Goal: Task Accomplishment & Management: Complete application form

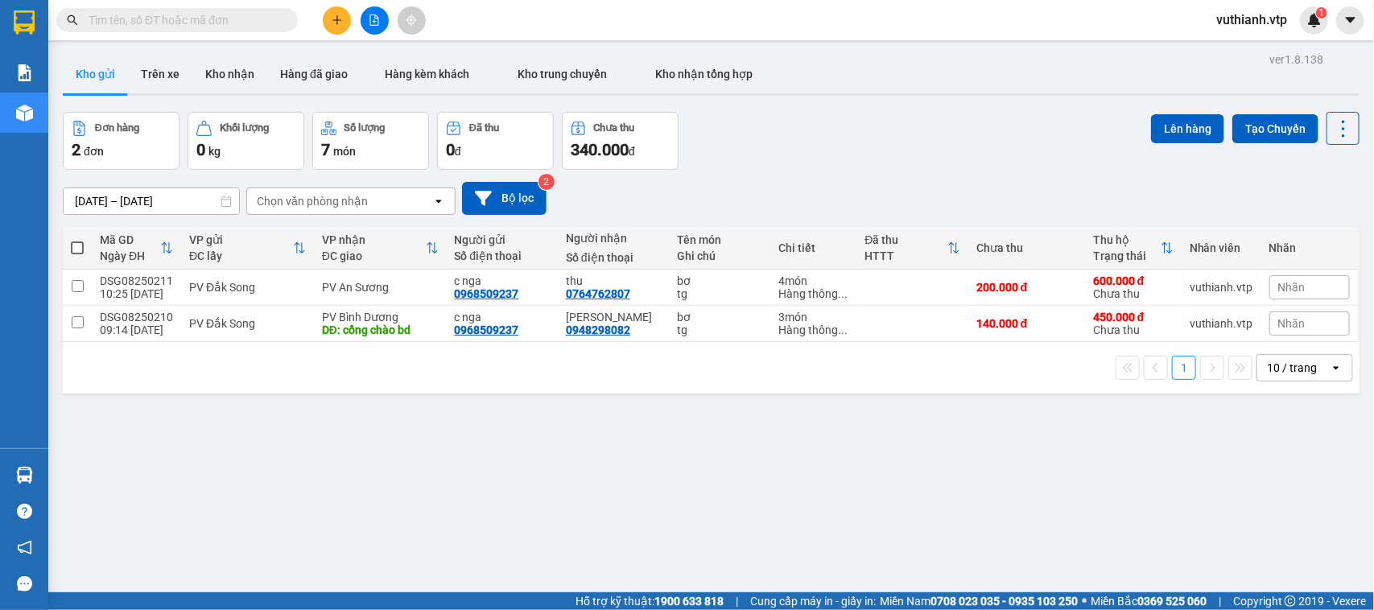
click at [340, 14] on icon "plus" at bounding box center [337, 19] width 11 height 11
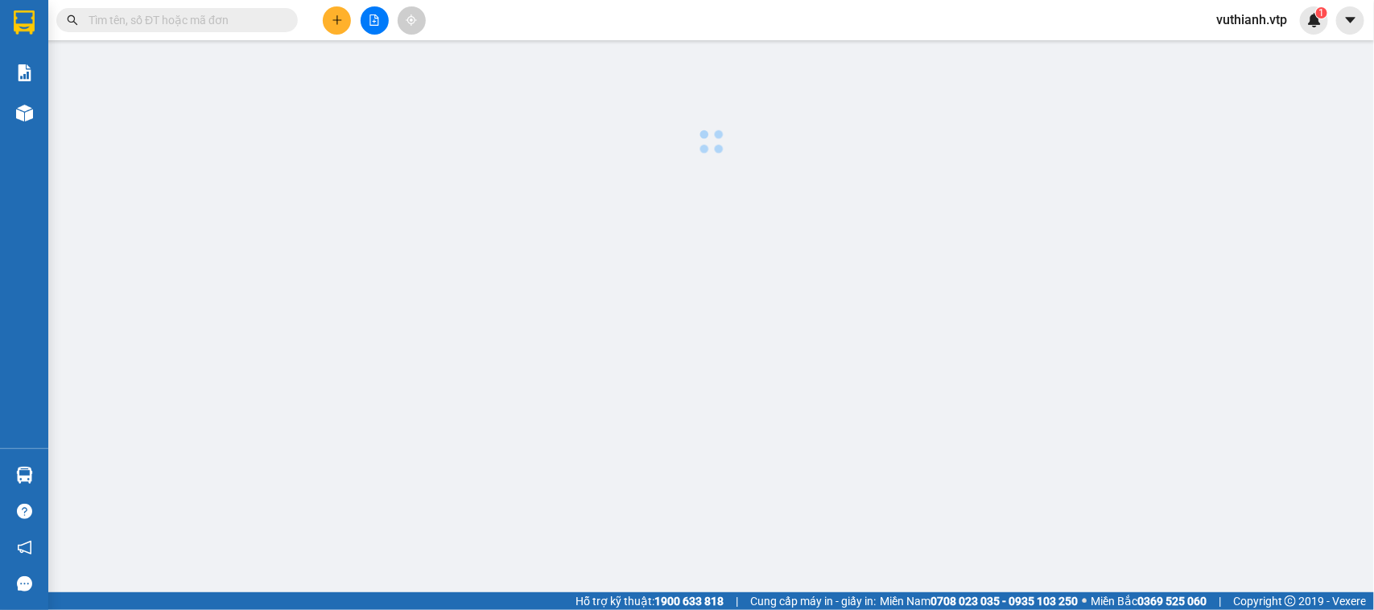
click at [340, 14] on body "Kết quả tìm kiếm ( 0 ) Bộ lọc No Data vuthianh.vtp 1 Báo cáo BC giao hàng (nhà …" at bounding box center [687, 305] width 1374 height 610
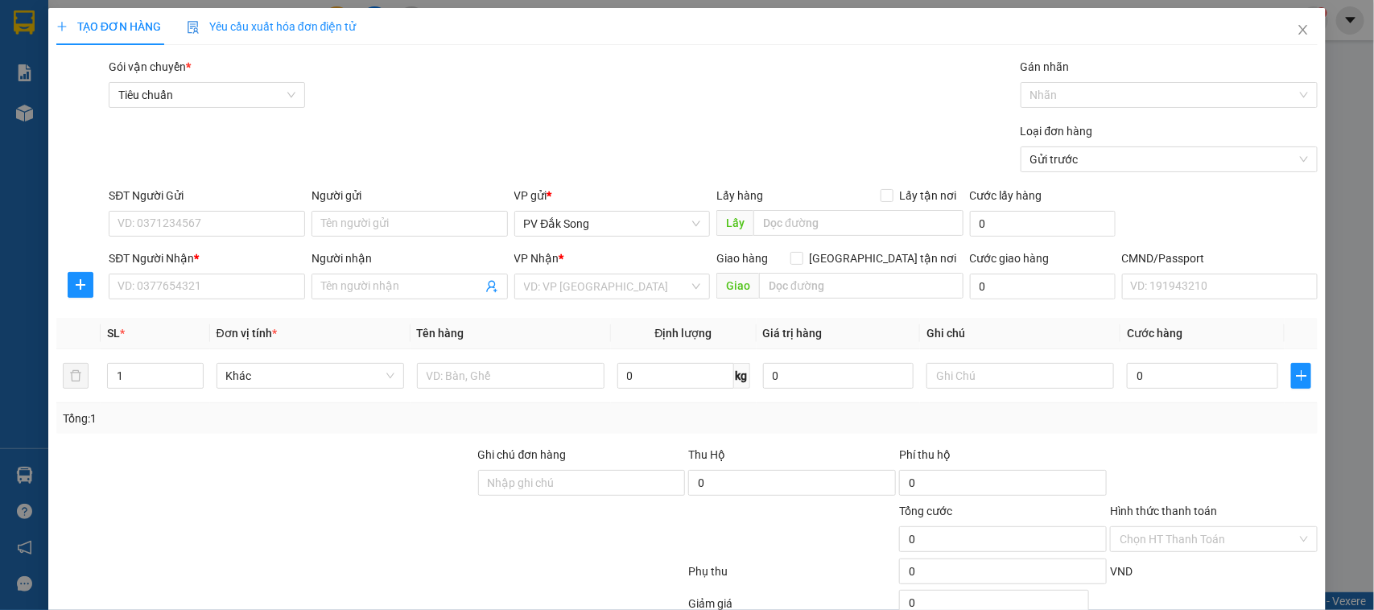
click at [339, 22] on span "Yêu cầu xuất hóa đơn điện tử" at bounding box center [272, 26] width 170 height 13
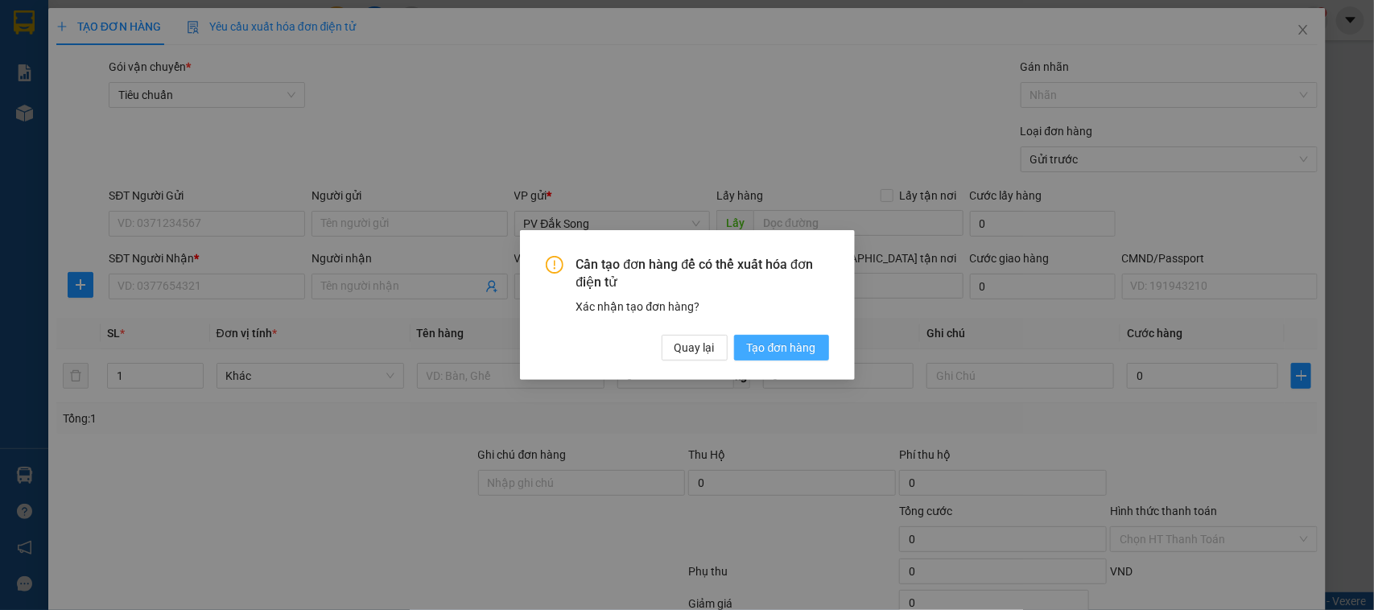
click at [786, 346] on span "Tạo đơn hàng" at bounding box center [781, 348] width 69 height 18
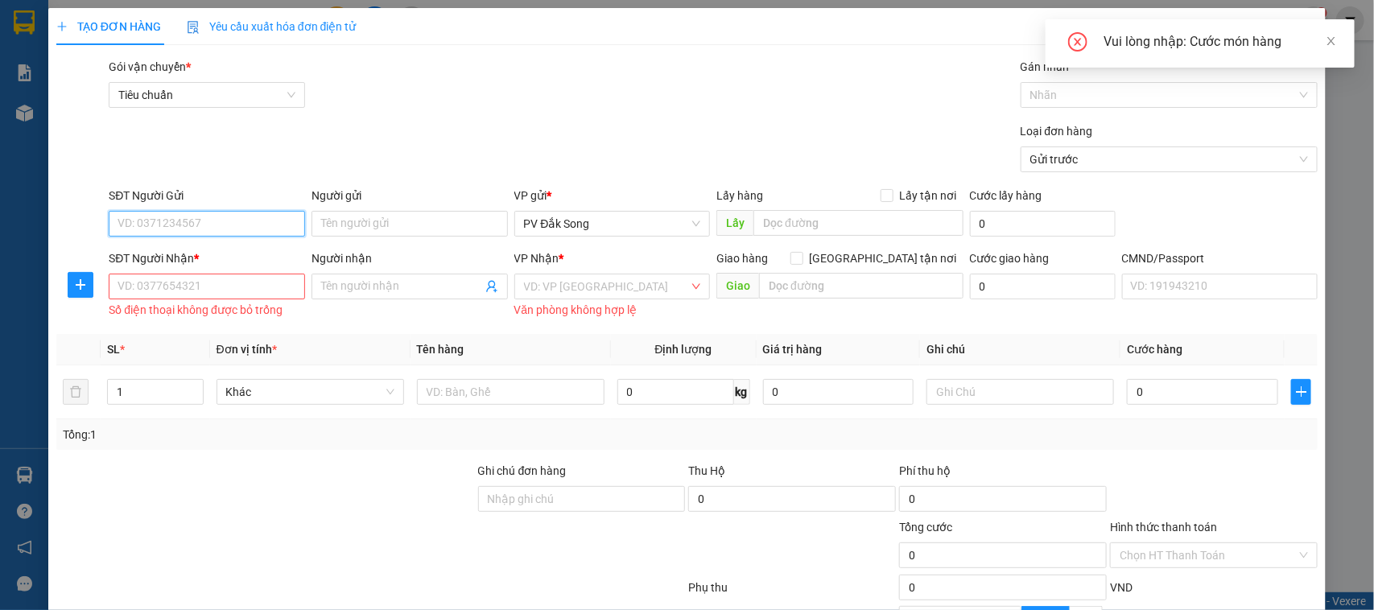
click at [195, 223] on input "SĐT Người Gửi" at bounding box center [207, 224] width 196 height 26
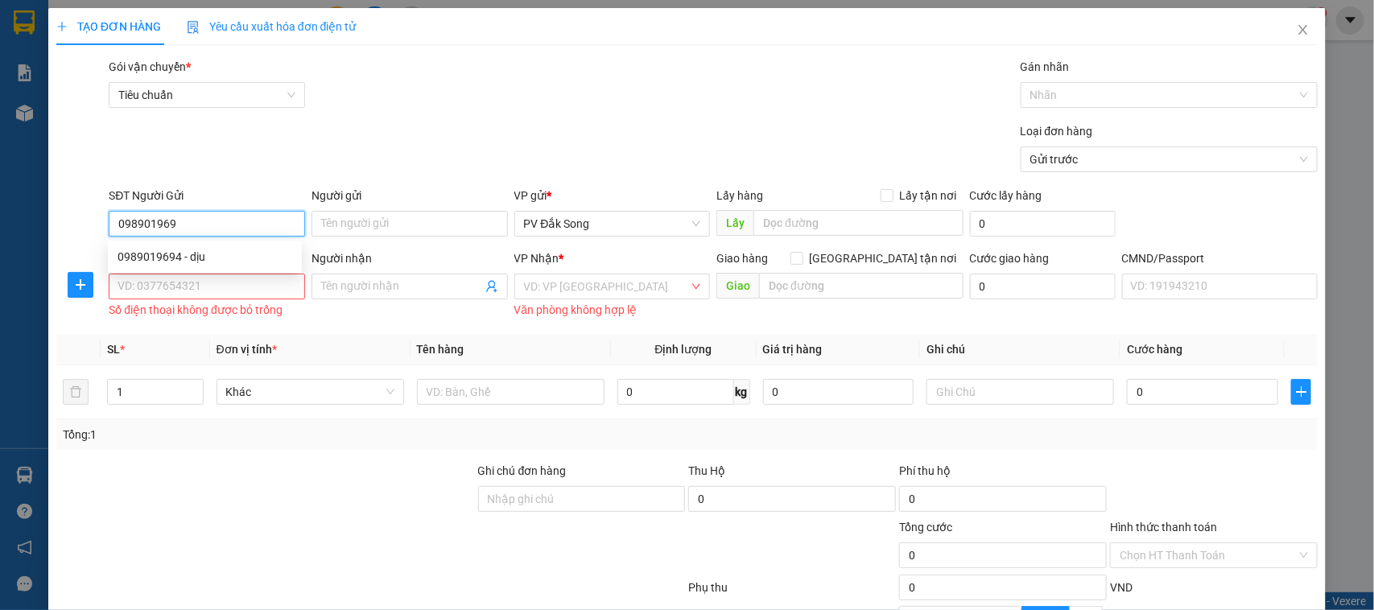
type input "0989019694"
click at [248, 254] on div "0989019694 - dịu" at bounding box center [205, 257] width 175 height 18
type input "dịu"
type input "0399827124"
type input "linh"
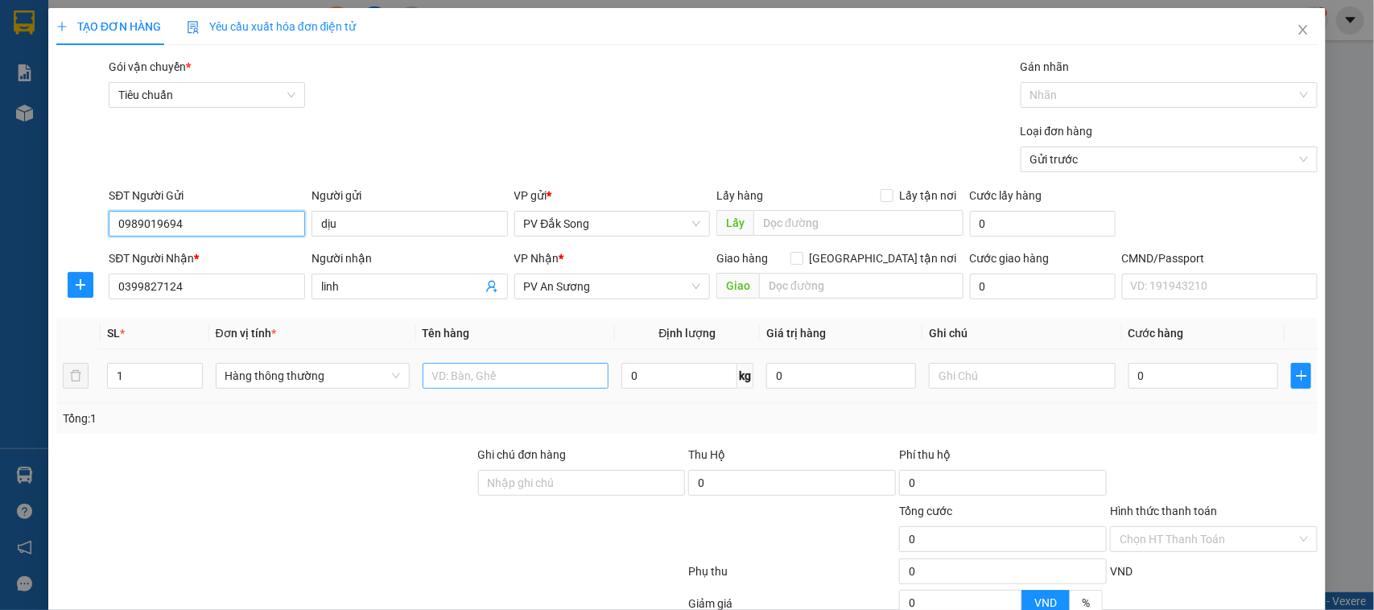
type input "0989019694"
click at [554, 373] on input "text" at bounding box center [516, 376] width 186 height 26
type input "bơ,chuối"
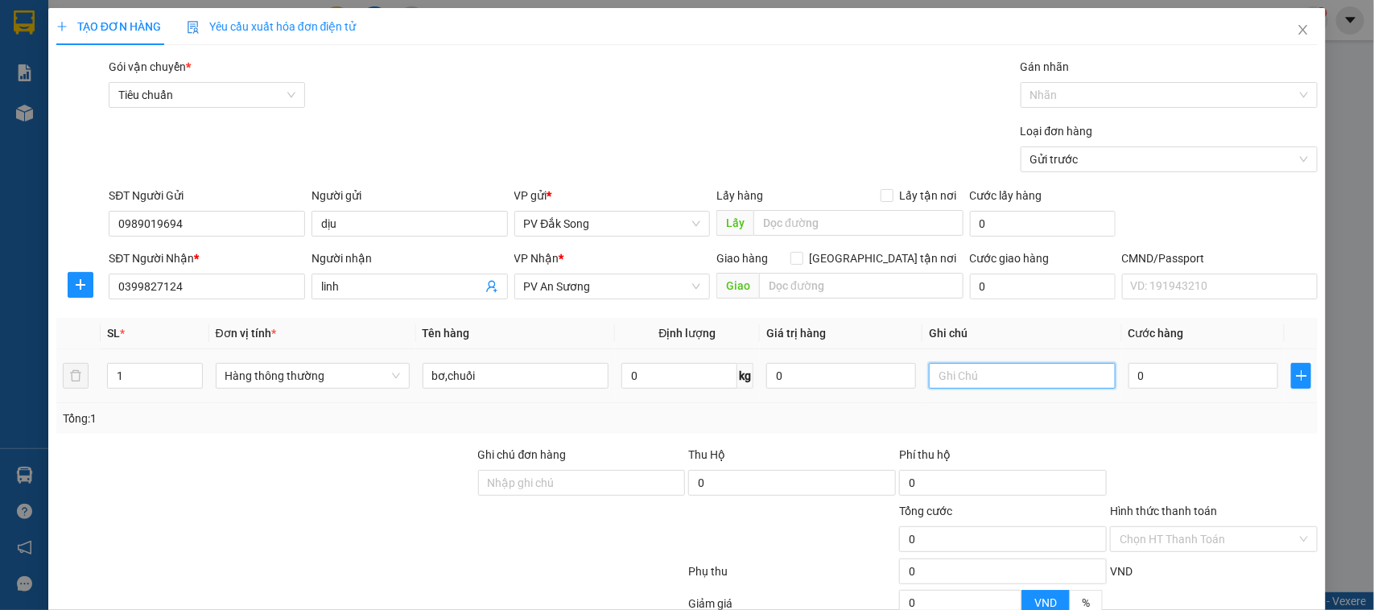
click at [1013, 374] on input "text" at bounding box center [1022, 376] width 186 height 26
type input "bao"
click at [1200, 380] on input "0" at bounding box center [1204, 376] width 150 height 26
type input "007"
type input "7"
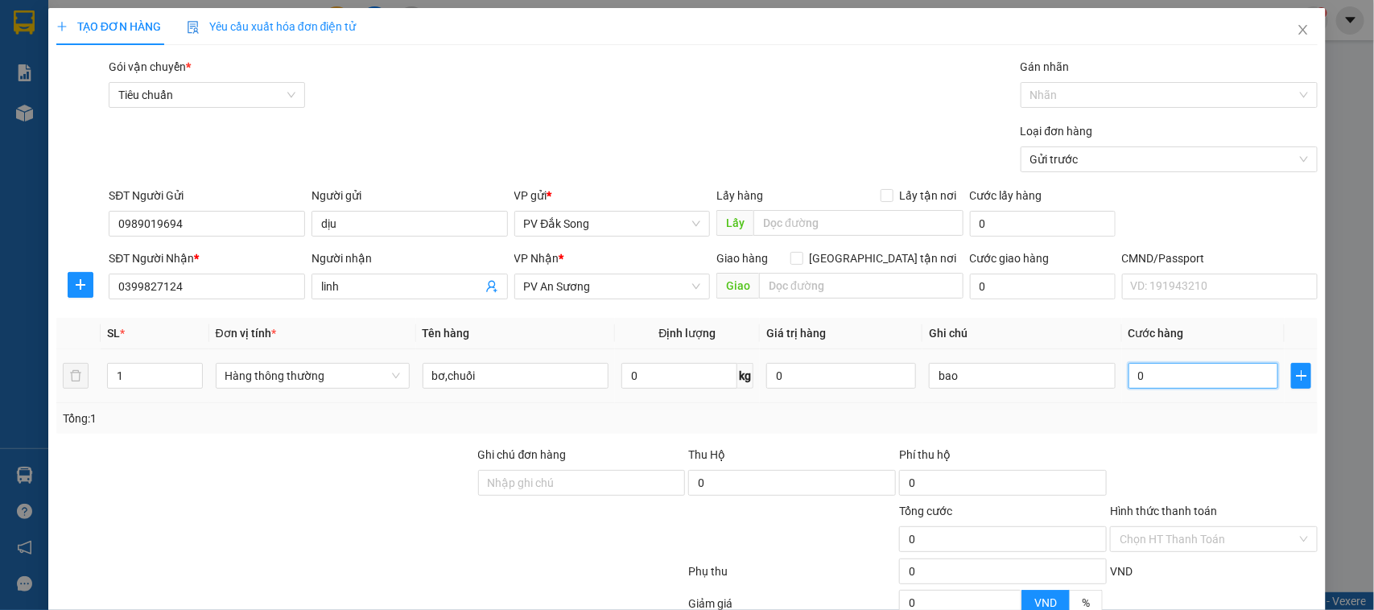
type input "7"
type input "00.700.700"
type input "700.700"
type input "[PHONE_NUMBER]"
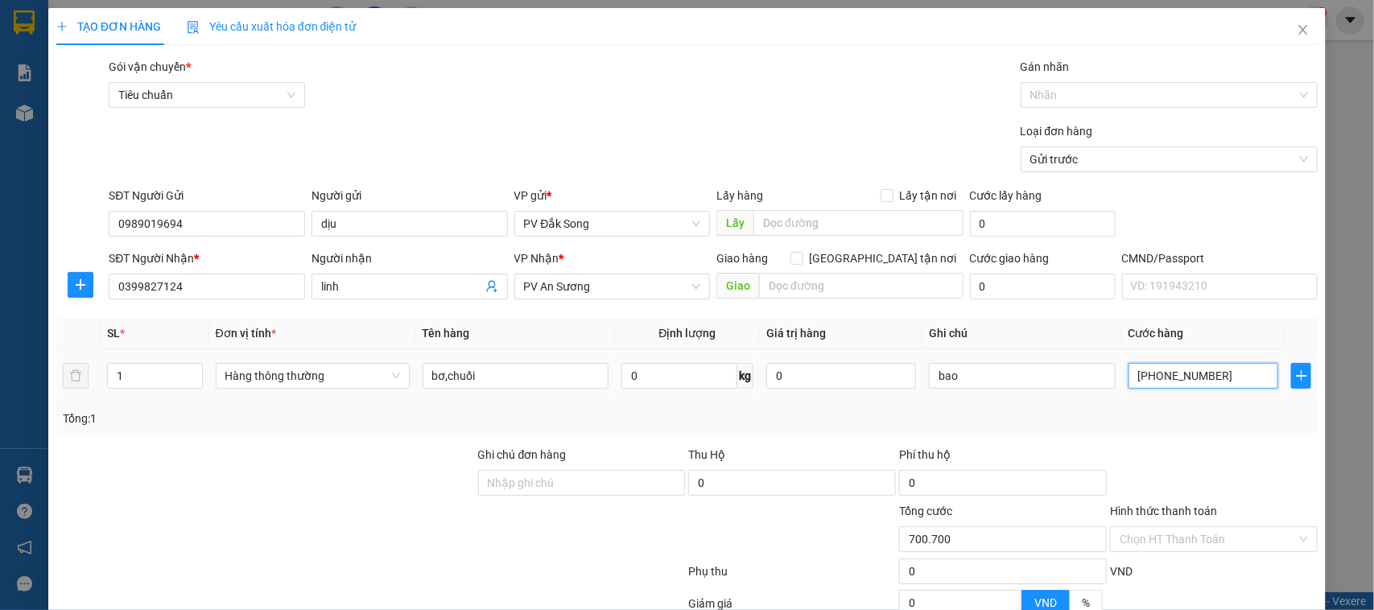
type input "700.077.000"
type input "007.000.770.000"
type input "7.000.770.000"
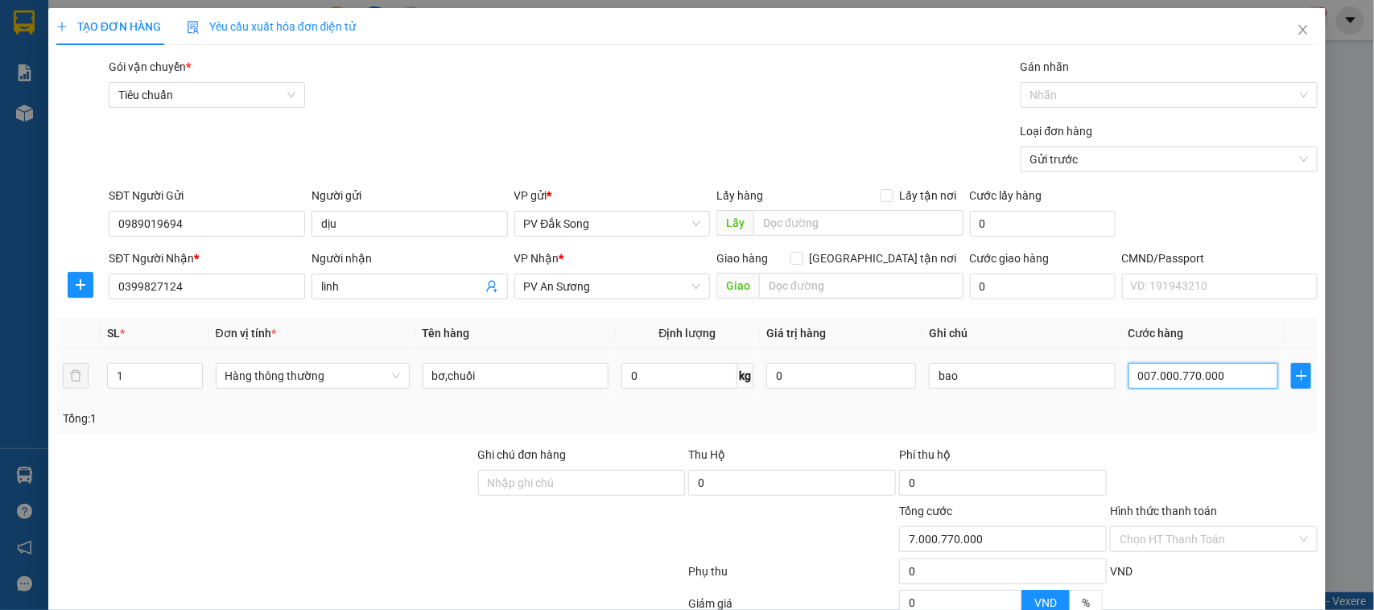
type input "007.000.770.000"
type input "7.000.770.000"
type input "0"
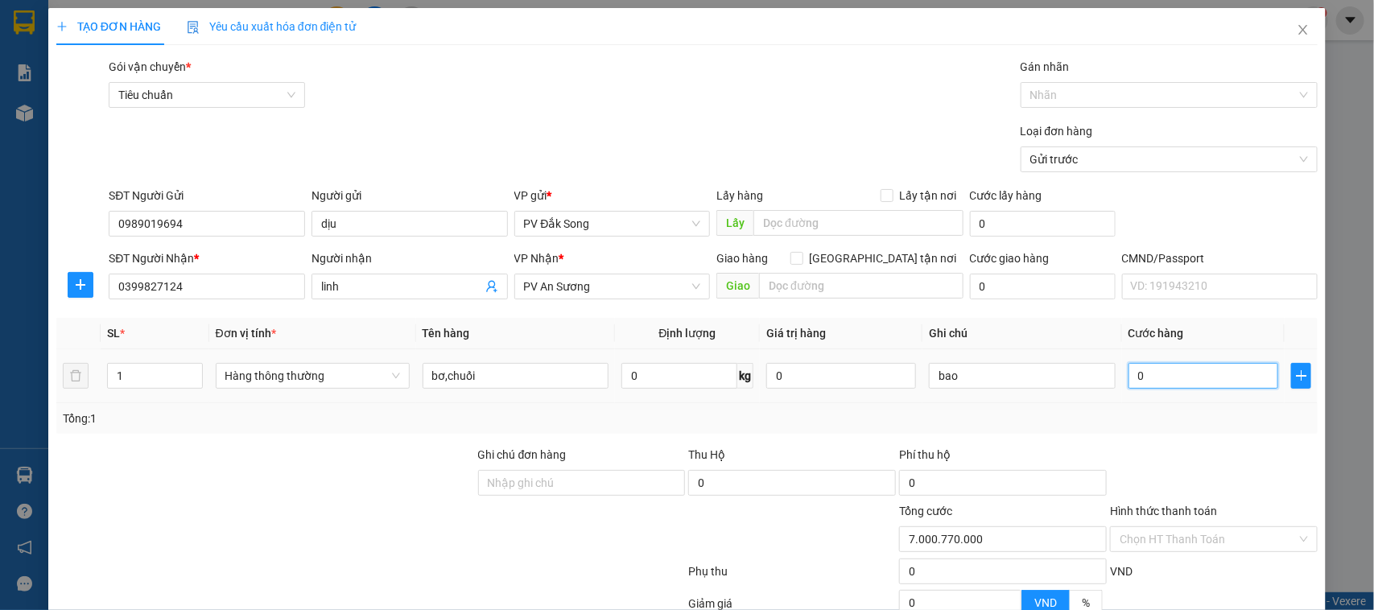
type input "0"
type input "007"
type input "7"
type input "0.070"
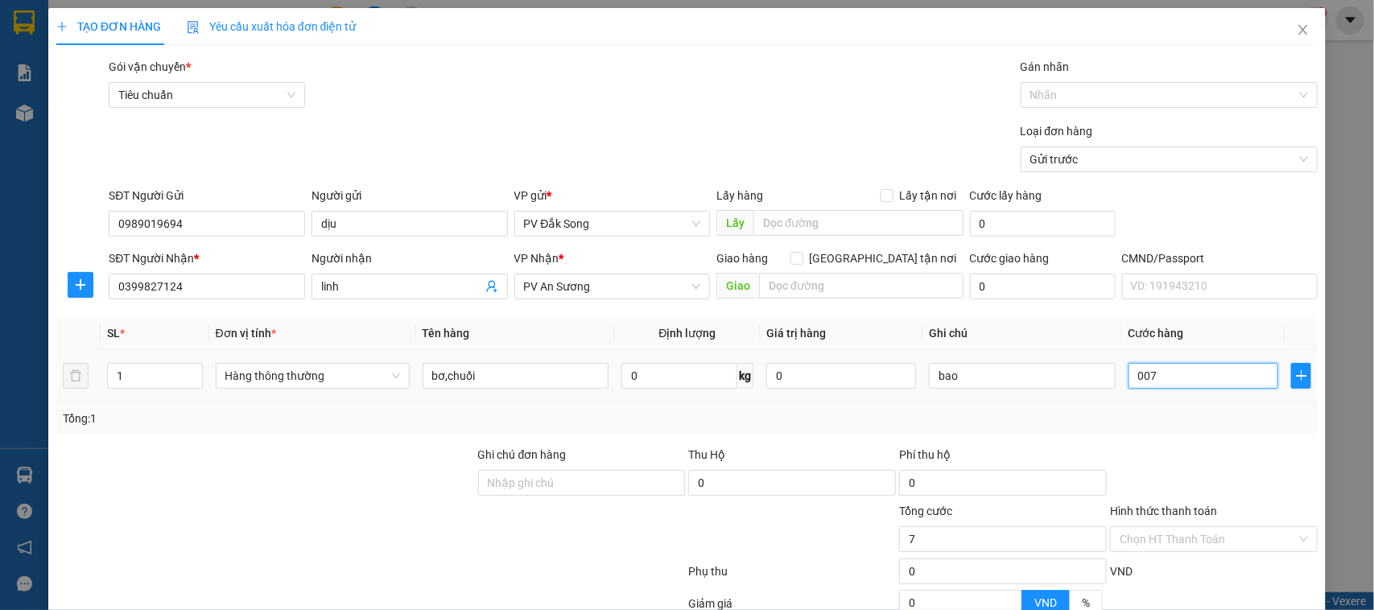
type input "70"
type input "00.700"
type input "700"
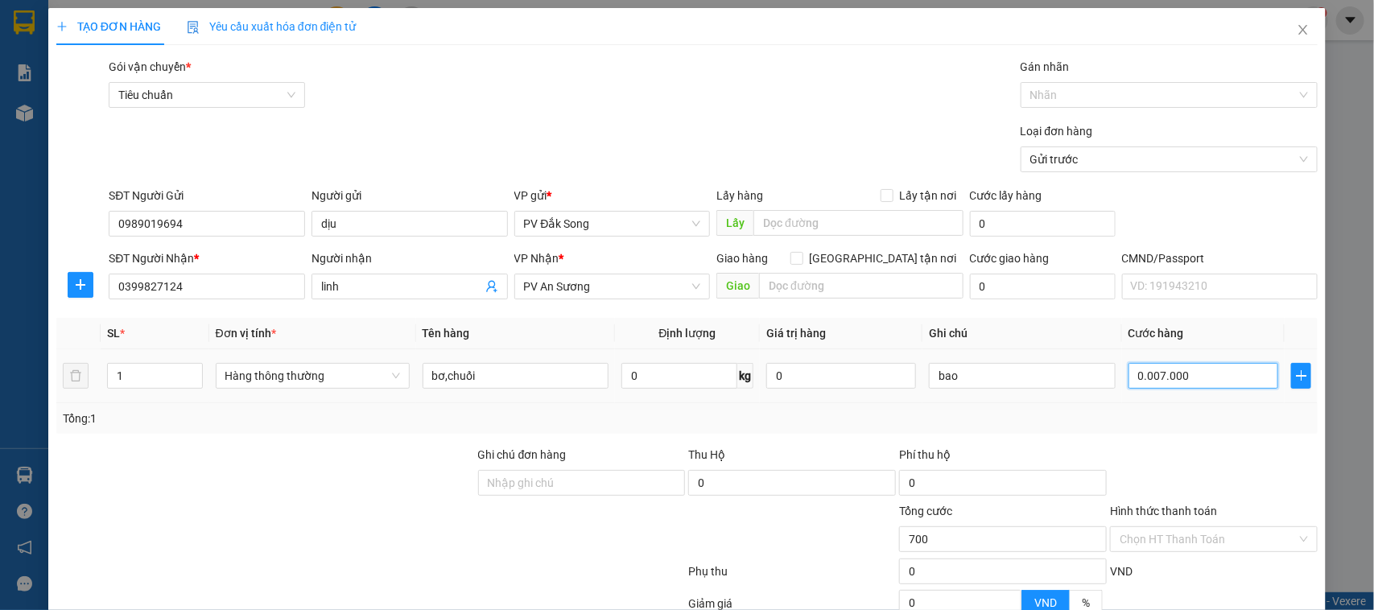
type input "00.007.000"
type input "7.000"
type input "000.070.000"
type input "70.000"
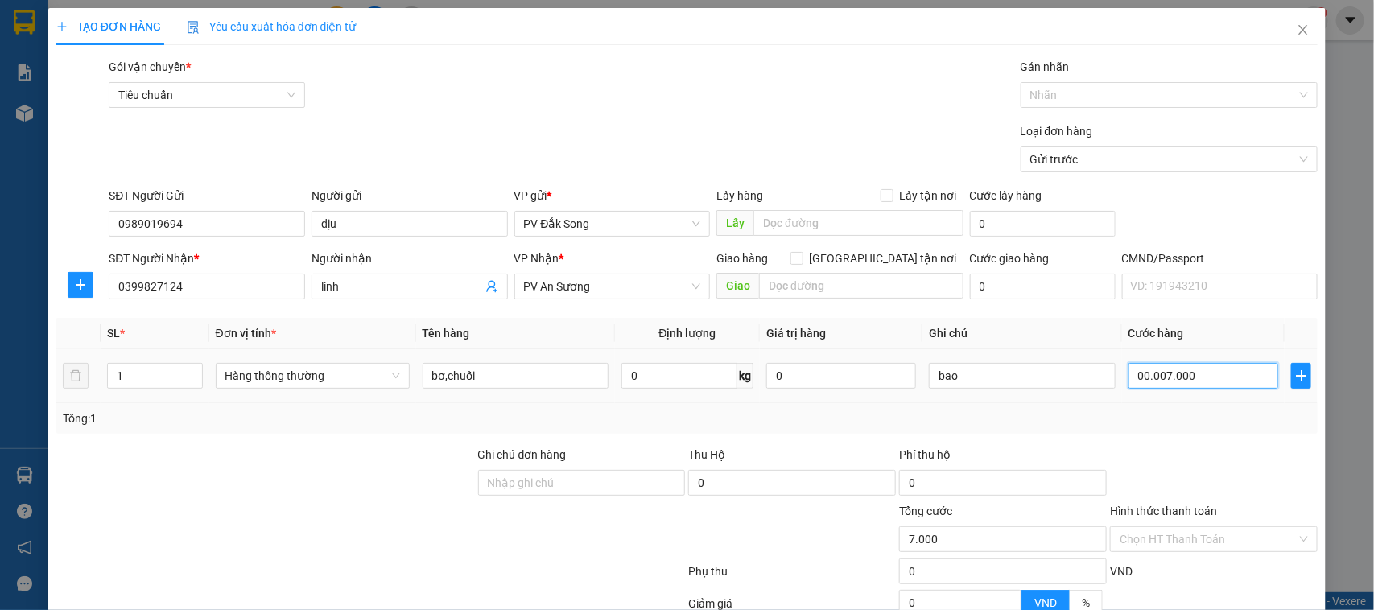
type input "70.000"
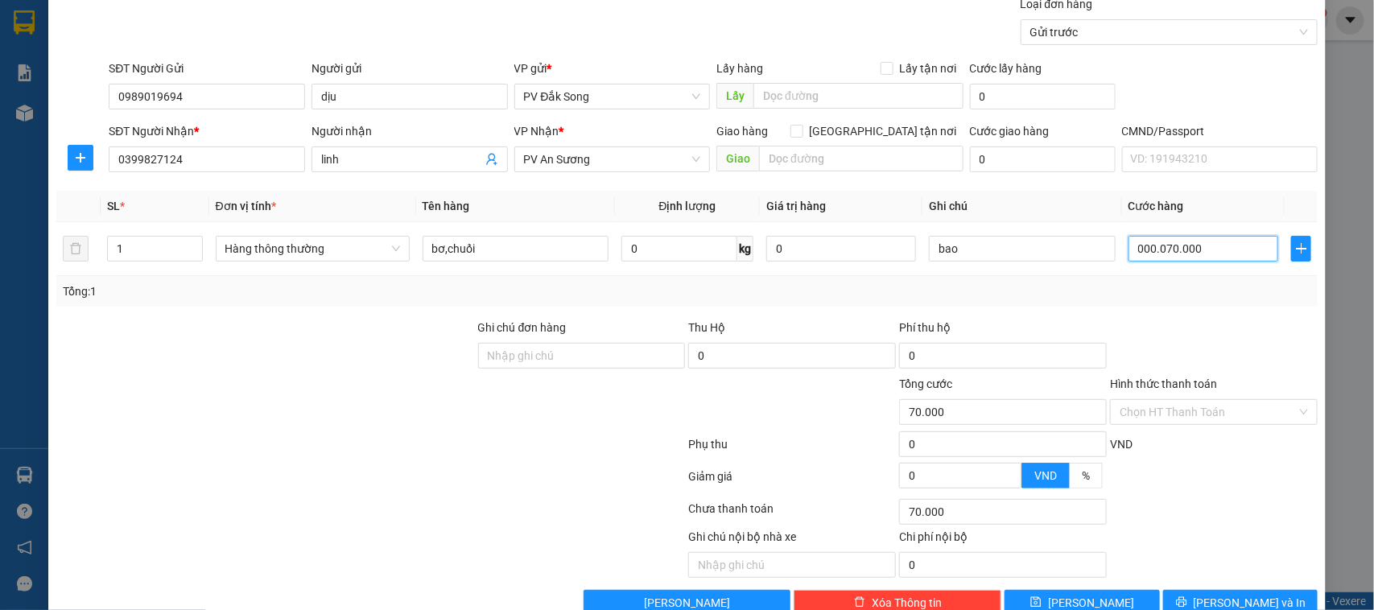
scroll to position [166, 0]
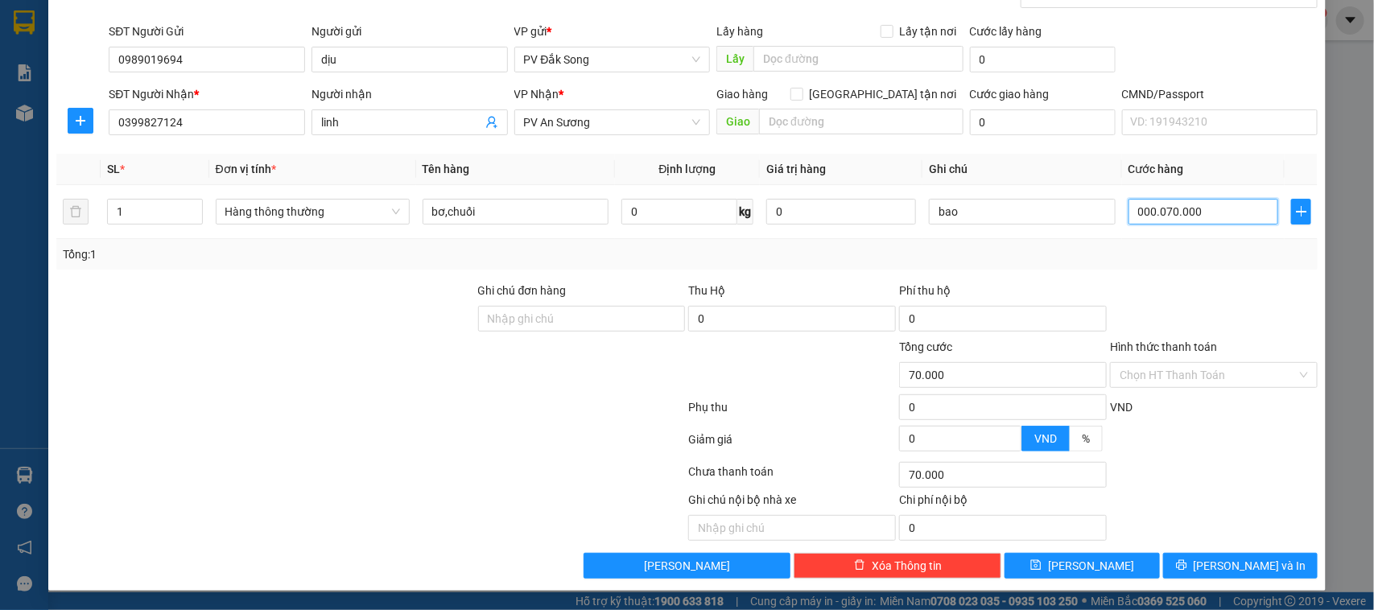
type input "000.070.000"
type input "70.000"
type input "00.007.000"
type input "7.000"
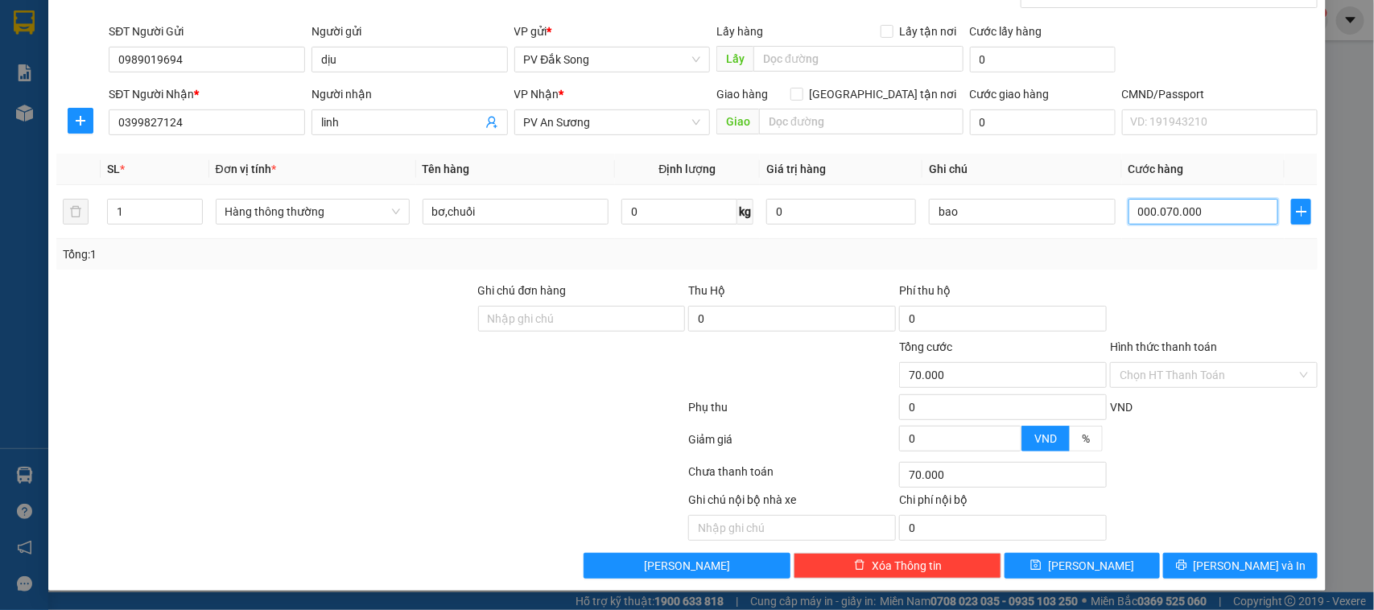
type input "7.000"
type input "0.000.700"
type input "700"
type input "00.007"
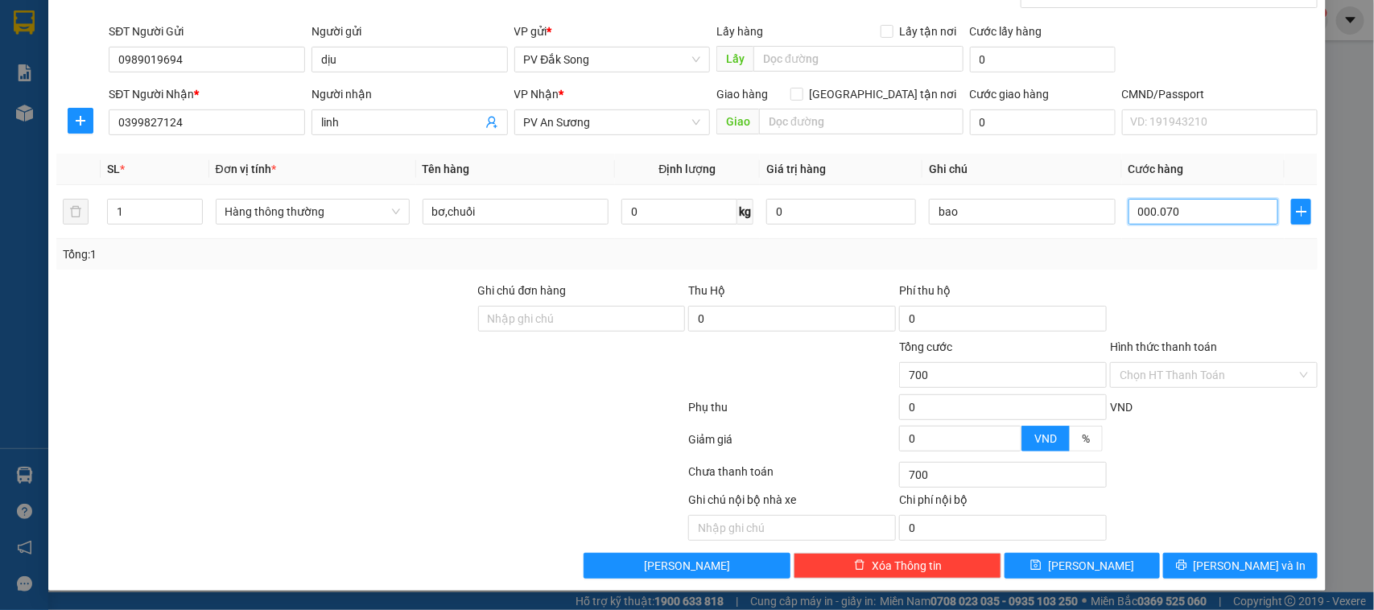
type input "7"
type input "0.000"
type input "0"
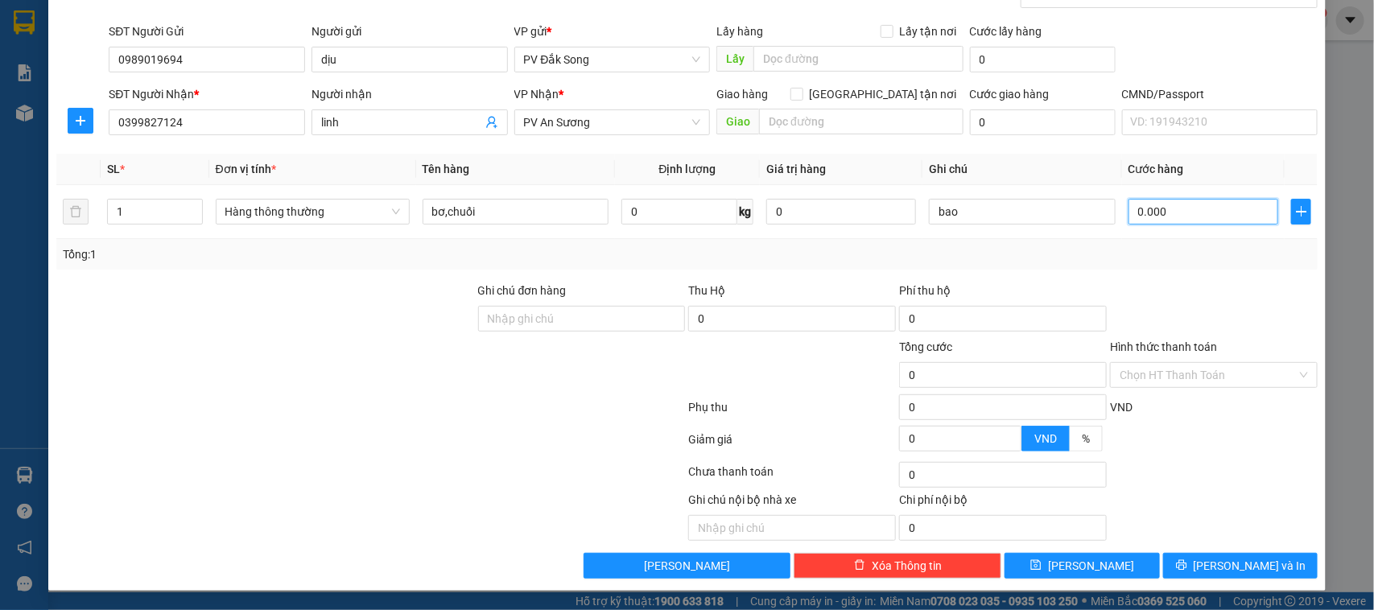
type input "00.006"
type input "6"
type input "0.000.060"
type input "60"
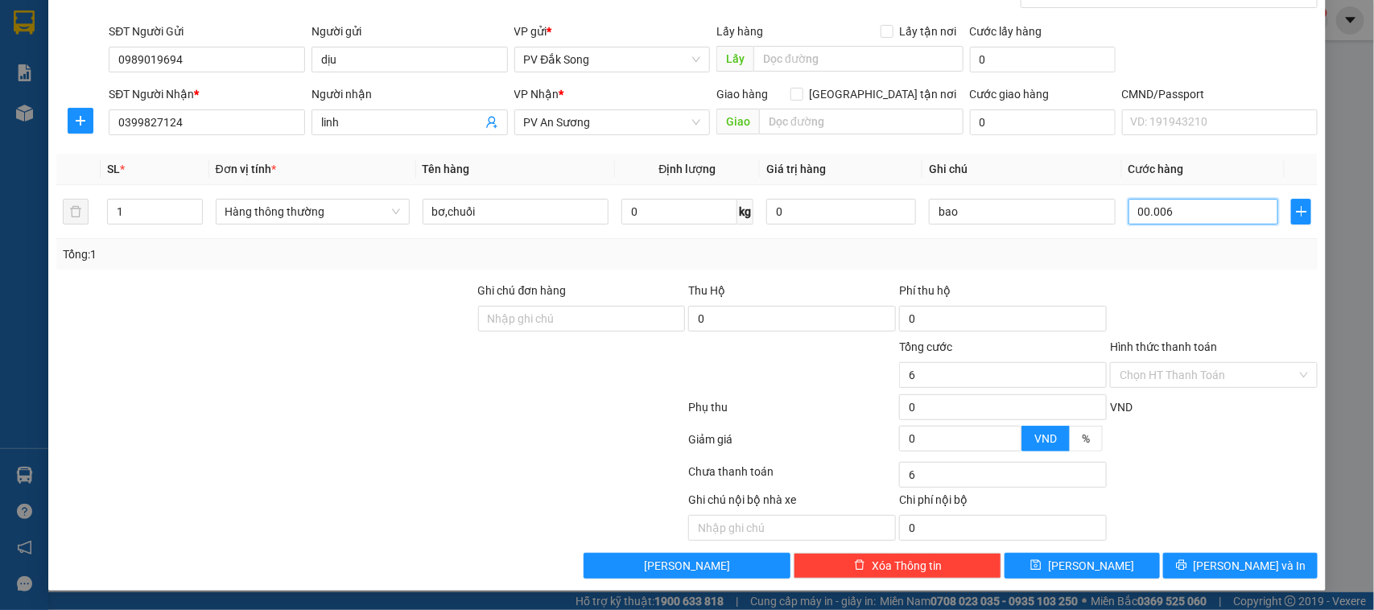
type input "60"
type input "000.000.600"
type input "600"
type input "00.000.006.000"
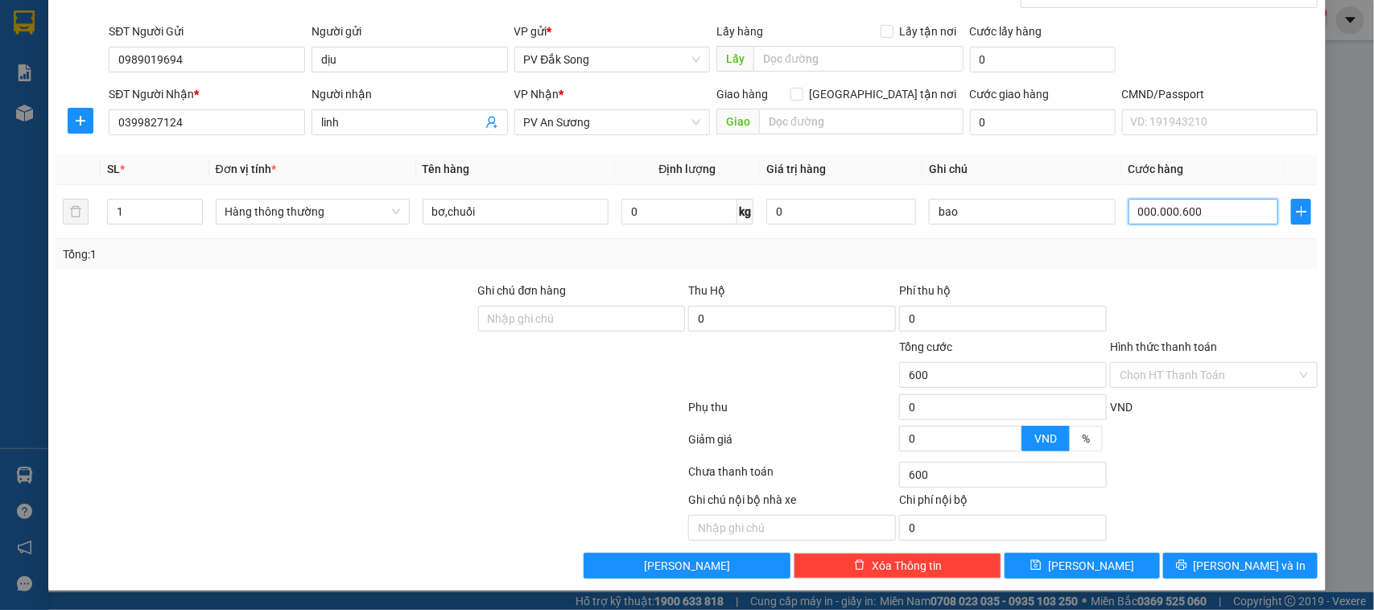
type input "6.000"
type input "0.000.000.060.000"
type input "60.000"
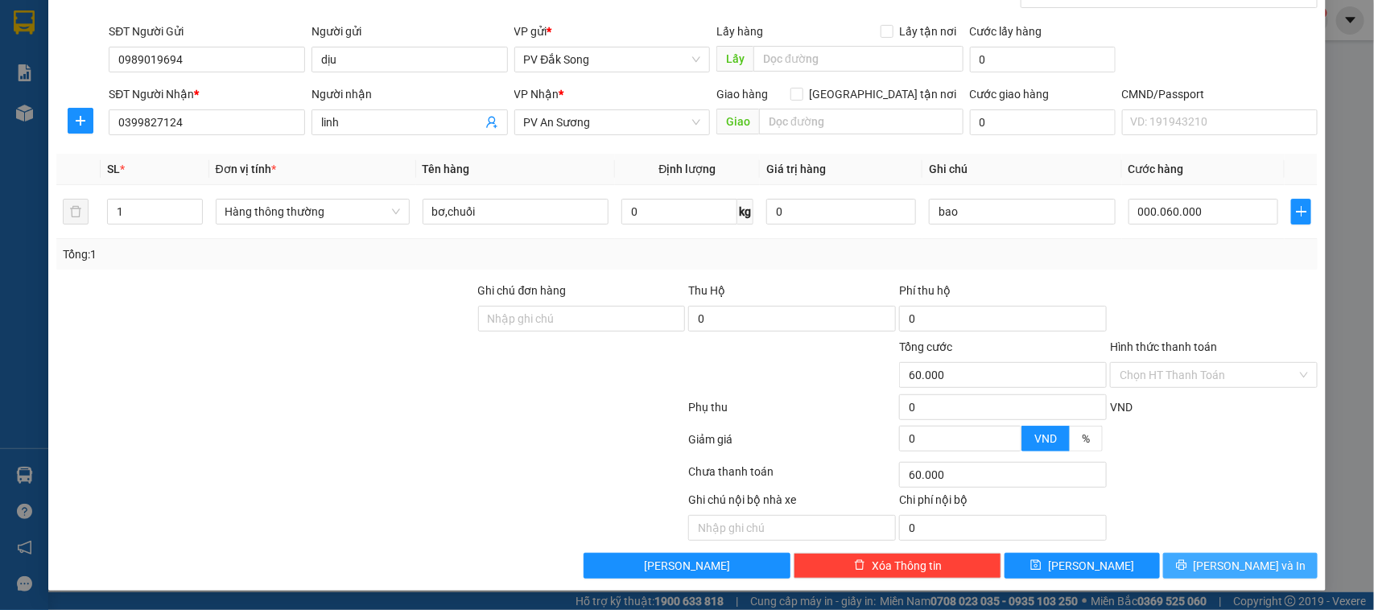
click at [1274, 565] on button "[PERSON_NAME] và In" at bounding box center [1240, 566] width 155 height 26
type input "60.000"
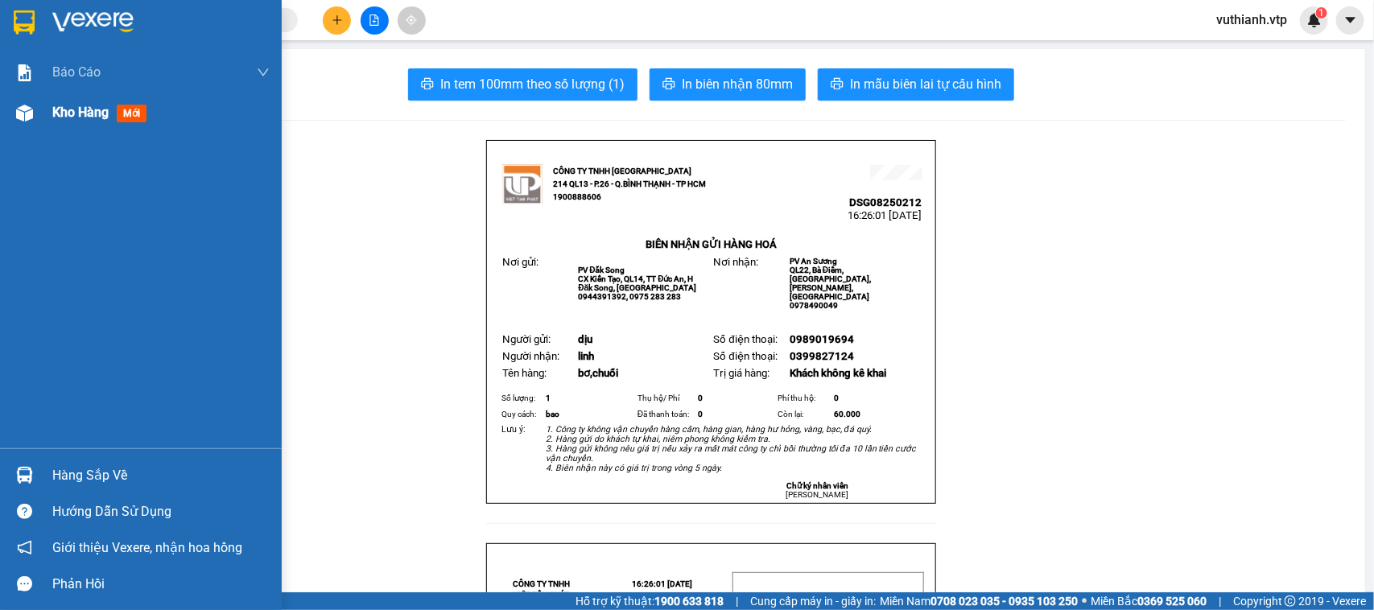
click at [32, 118] on img at bounding box center [24, 113] width 17 height 17
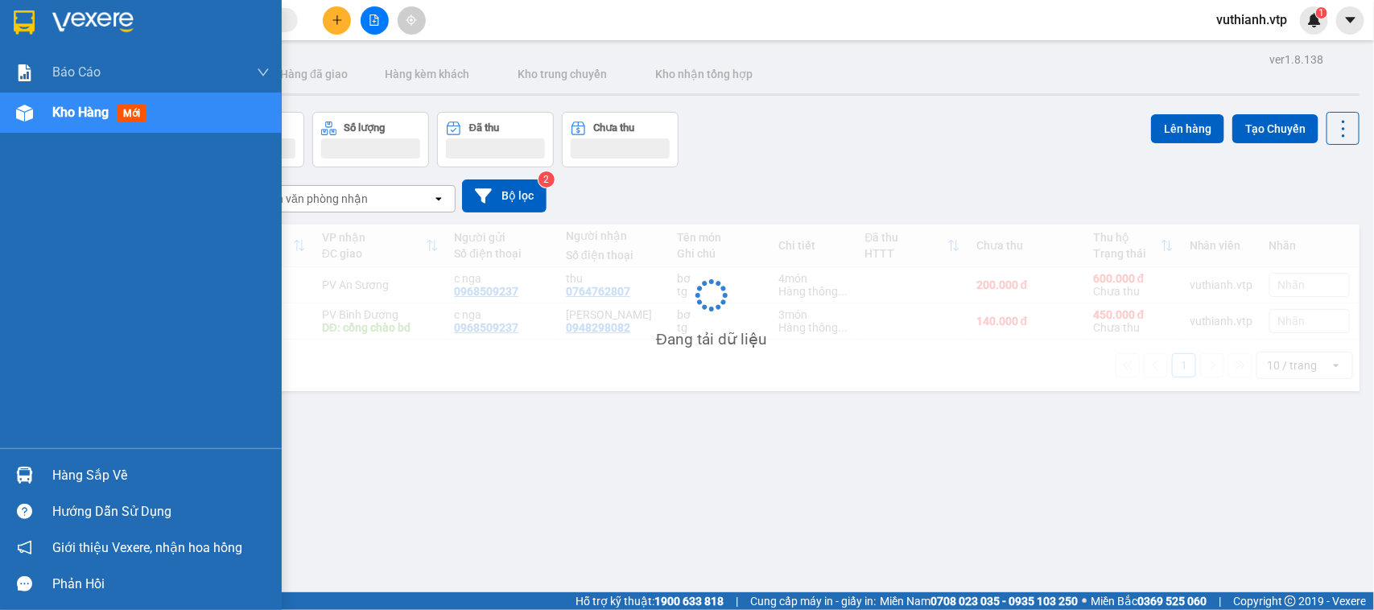
click at [28, 117] on img at bounding box center [24, 113] width 17 height 17
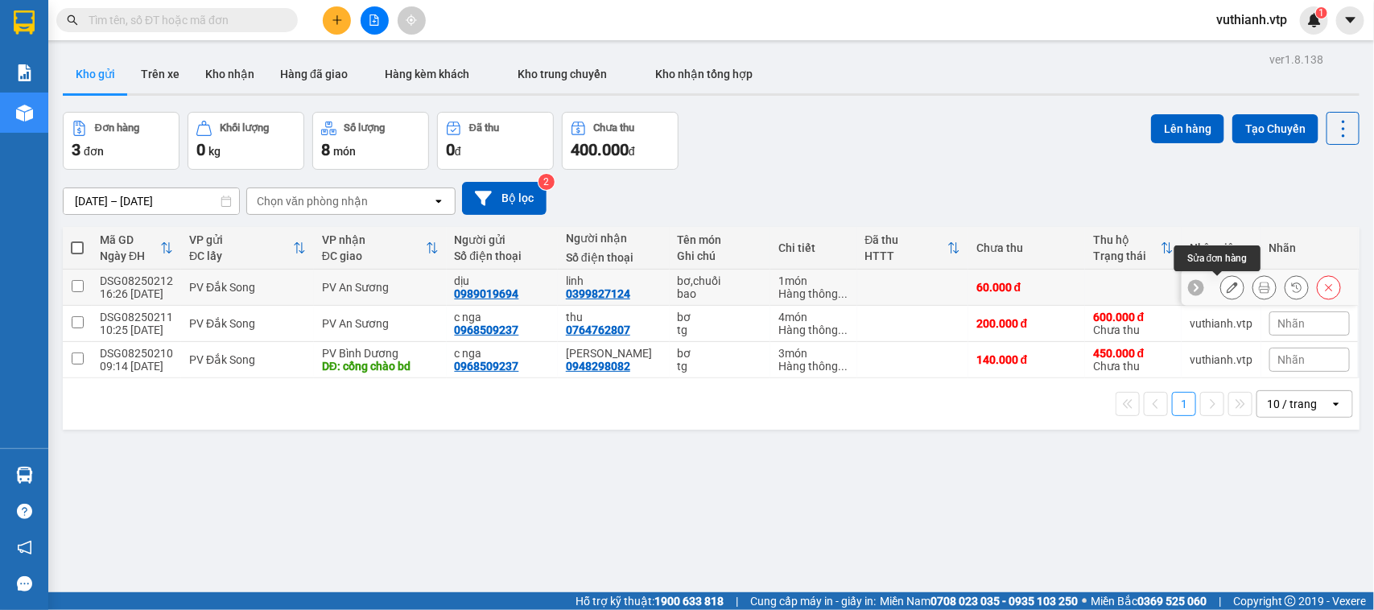
click at [1227, 286] on icon at bounding box center [1232, 287] width 11 height 11
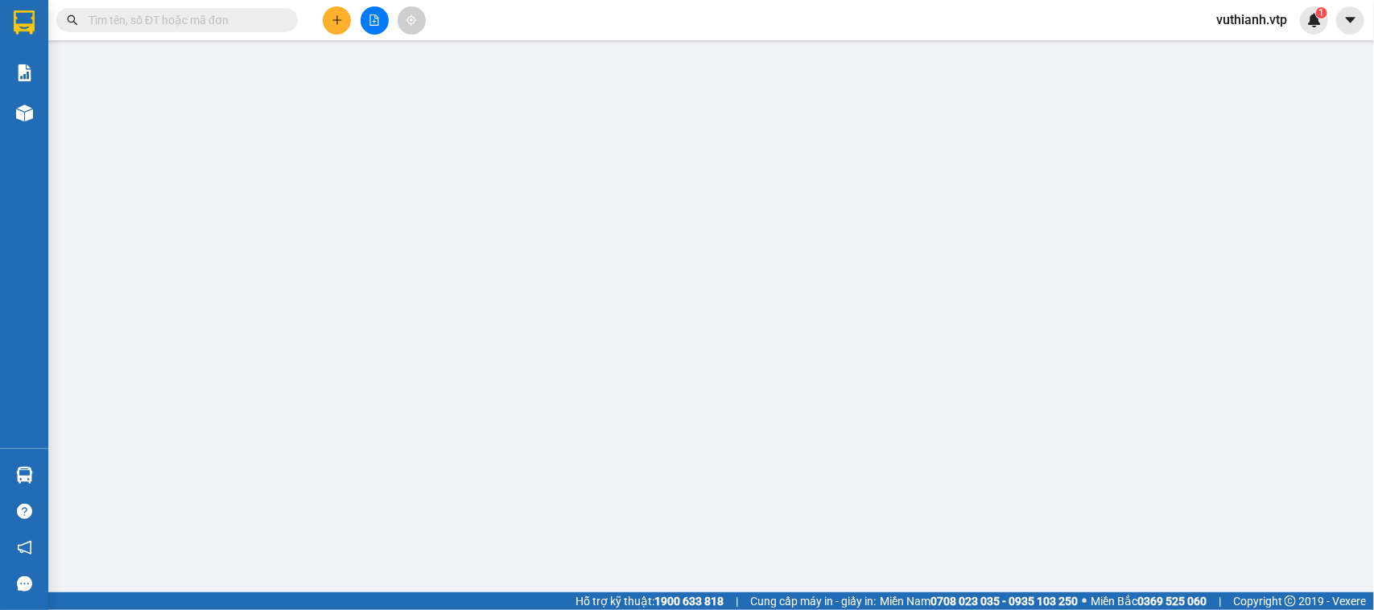
type input "0989019694"
type input "dịu"
type input "0399827124"
type input "linh"
type input "60.000"
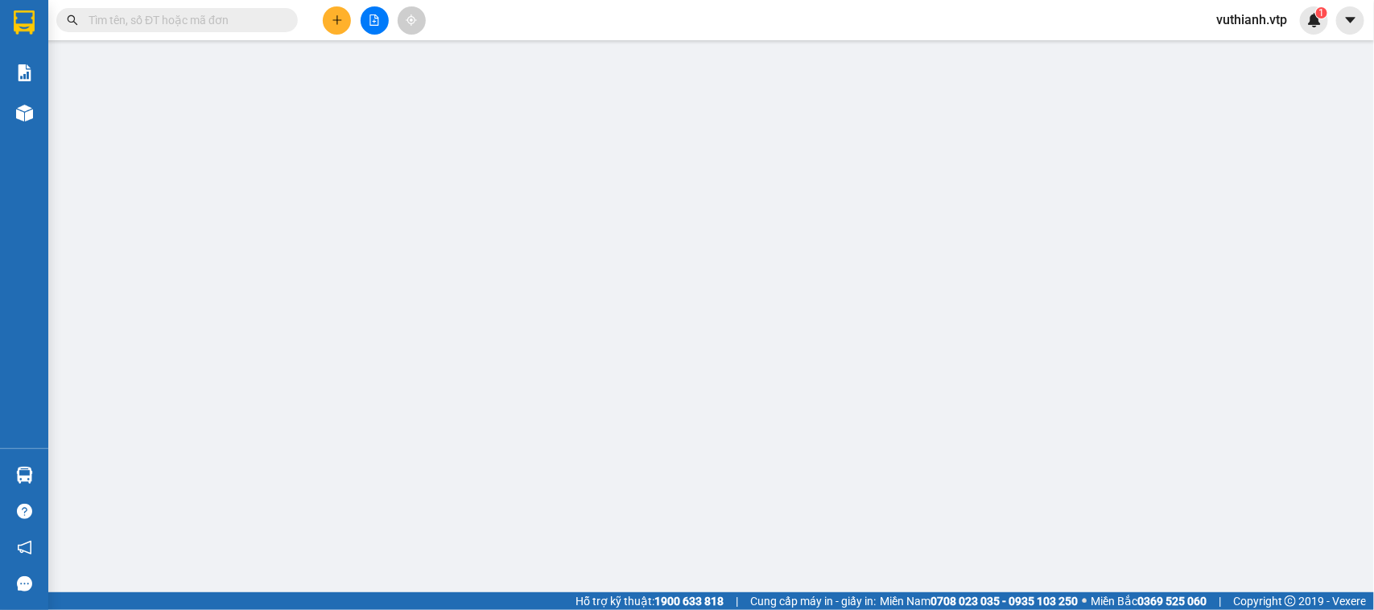
type input "60.000"
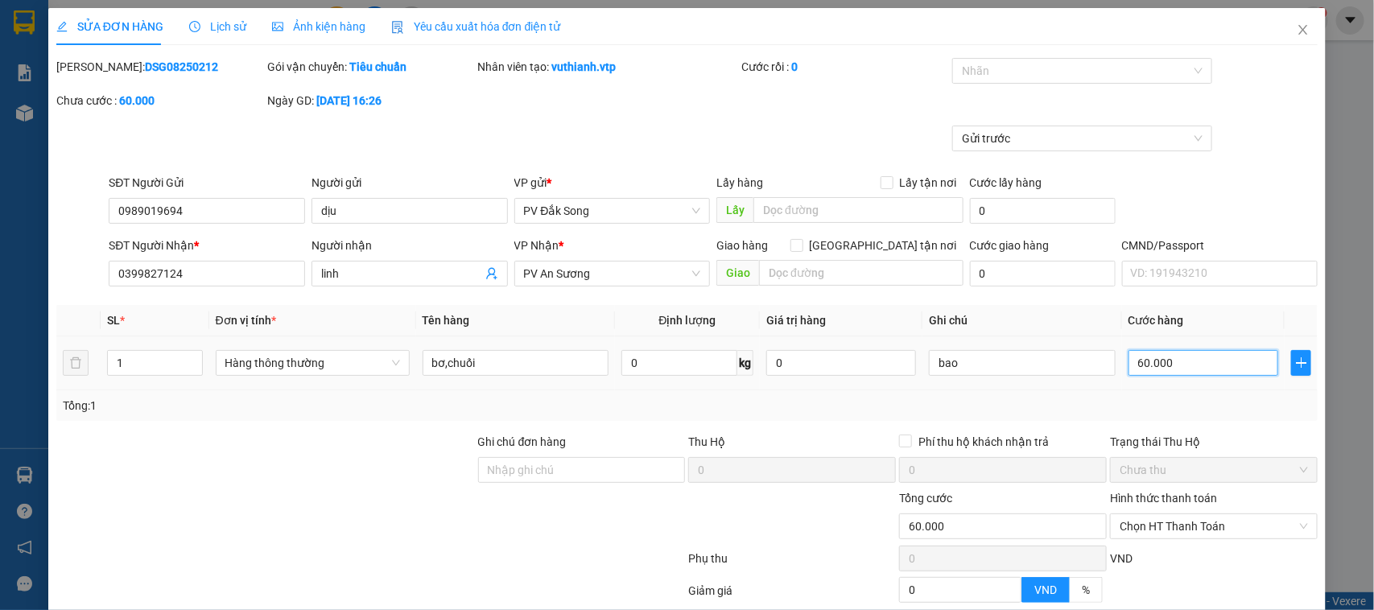
click at [1200, 355] on input "60.000" at bounding box center [1204, 363] width 150 height 26
type input "0"
type input "6"
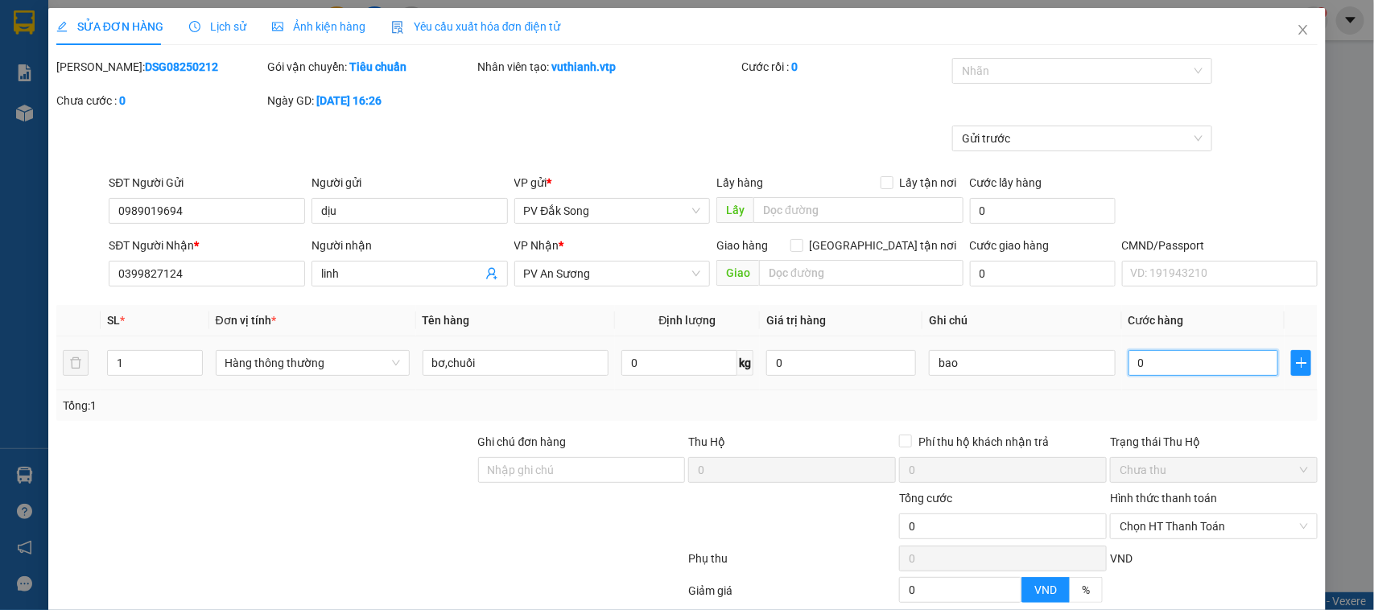
type input "6"
type input "006"
type input "60"
type input "00.600"
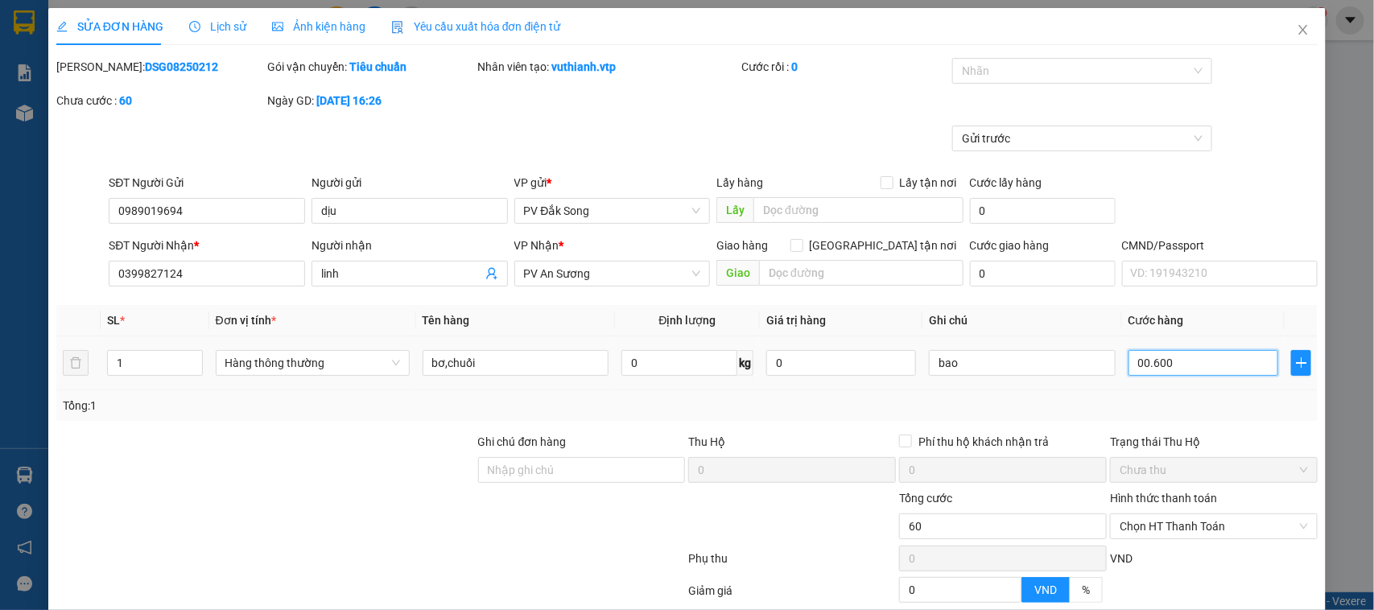
type input "600"
type input "6.000"
type input "0.000.600"
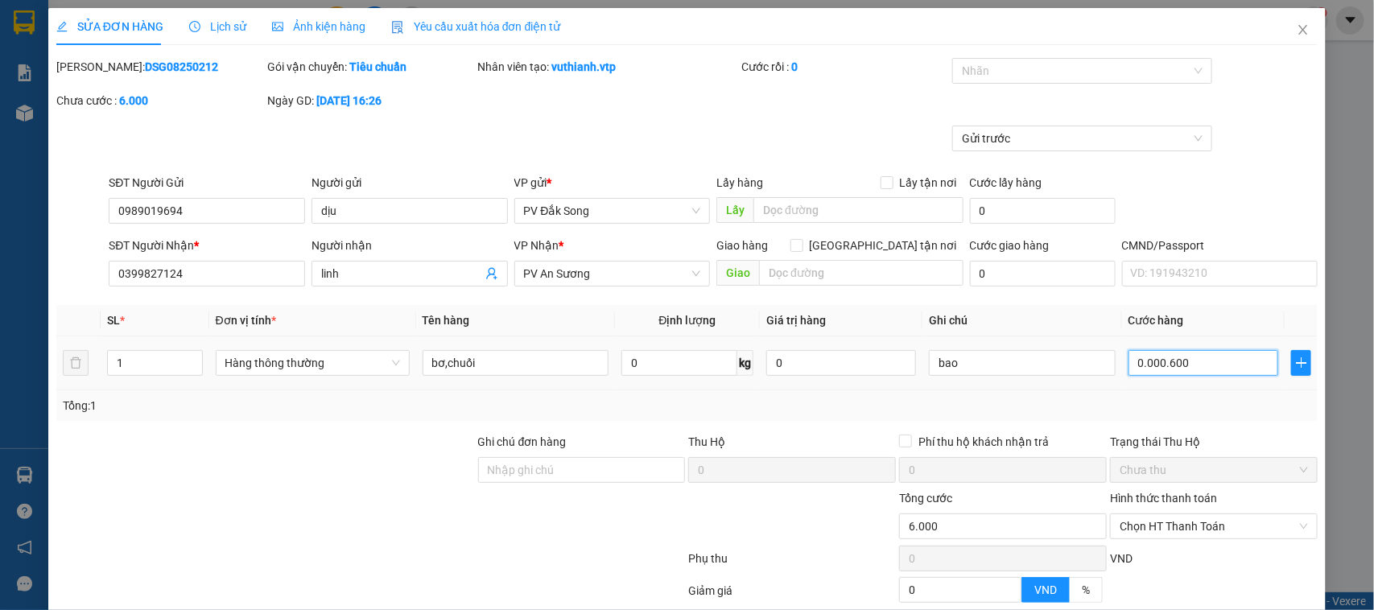
type input "600"
type input "0.000.060"
type input "60"
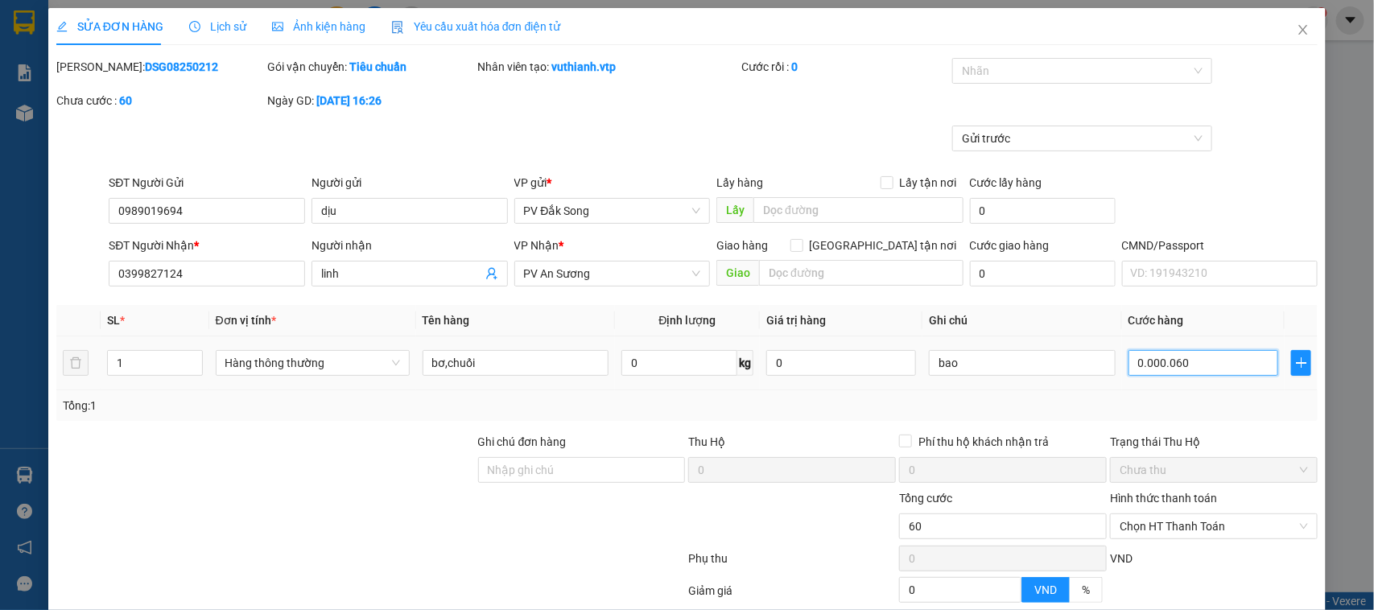
type input "000.006"
type input "6"
type input "0"
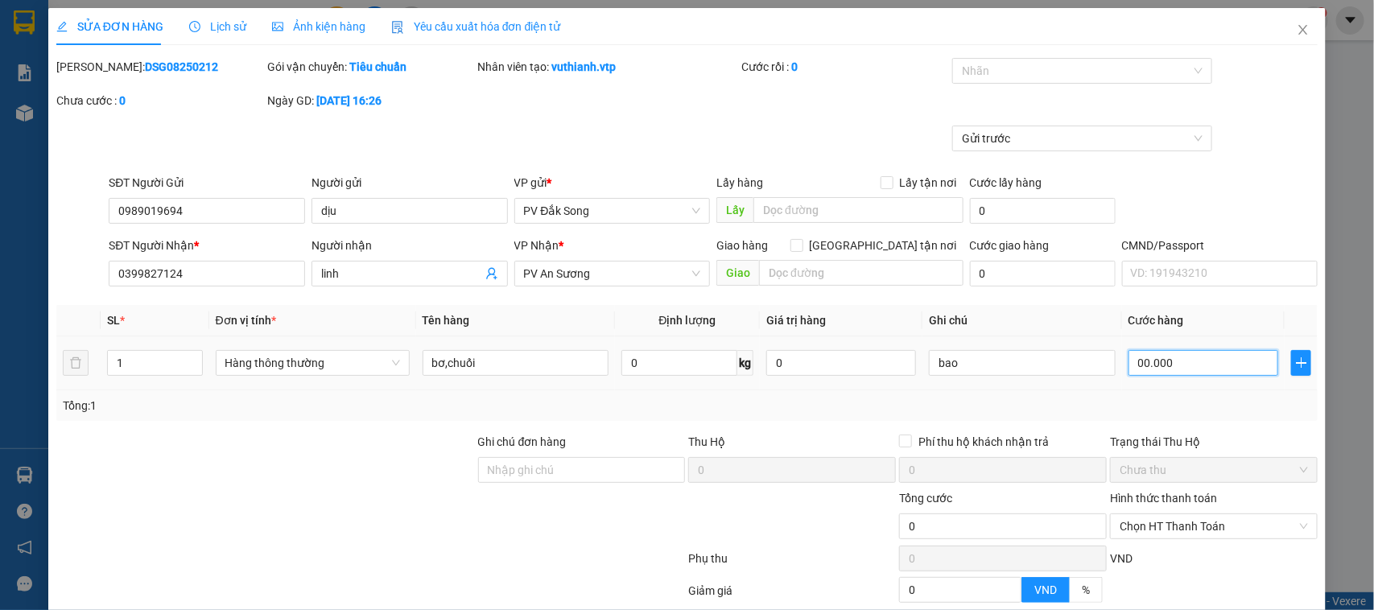
type input "0.000"
type input "50.000"
type input "500.000"
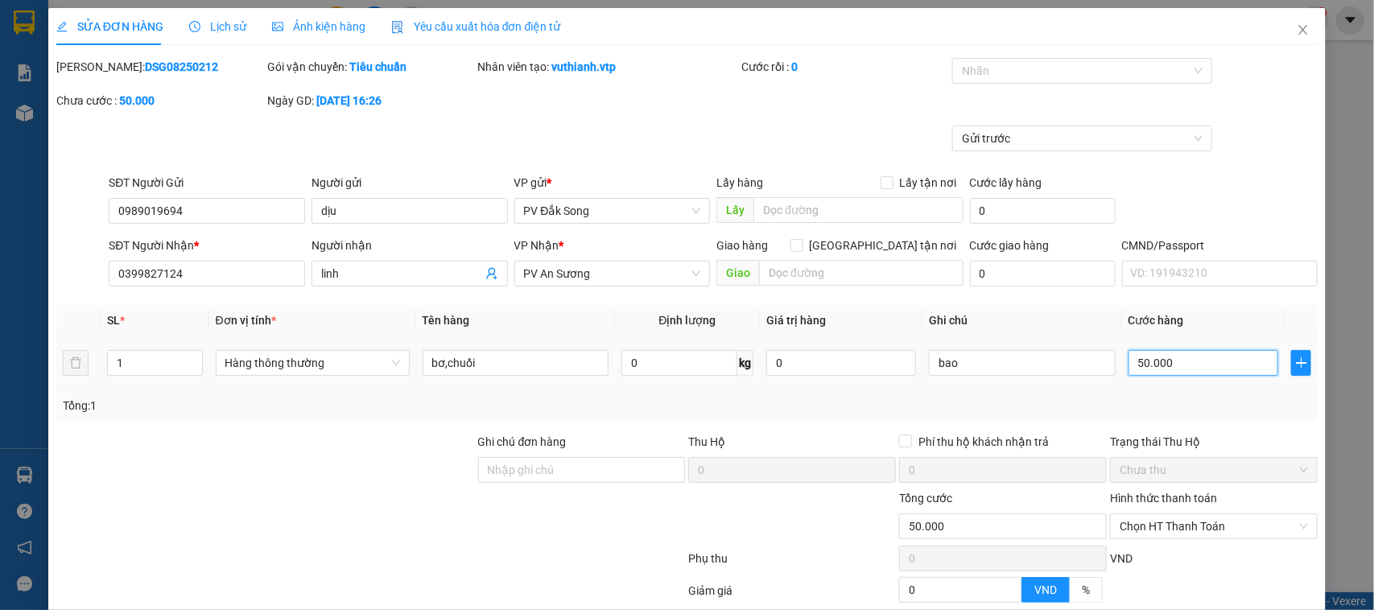
type input "500.000"
type input "5.000.000"
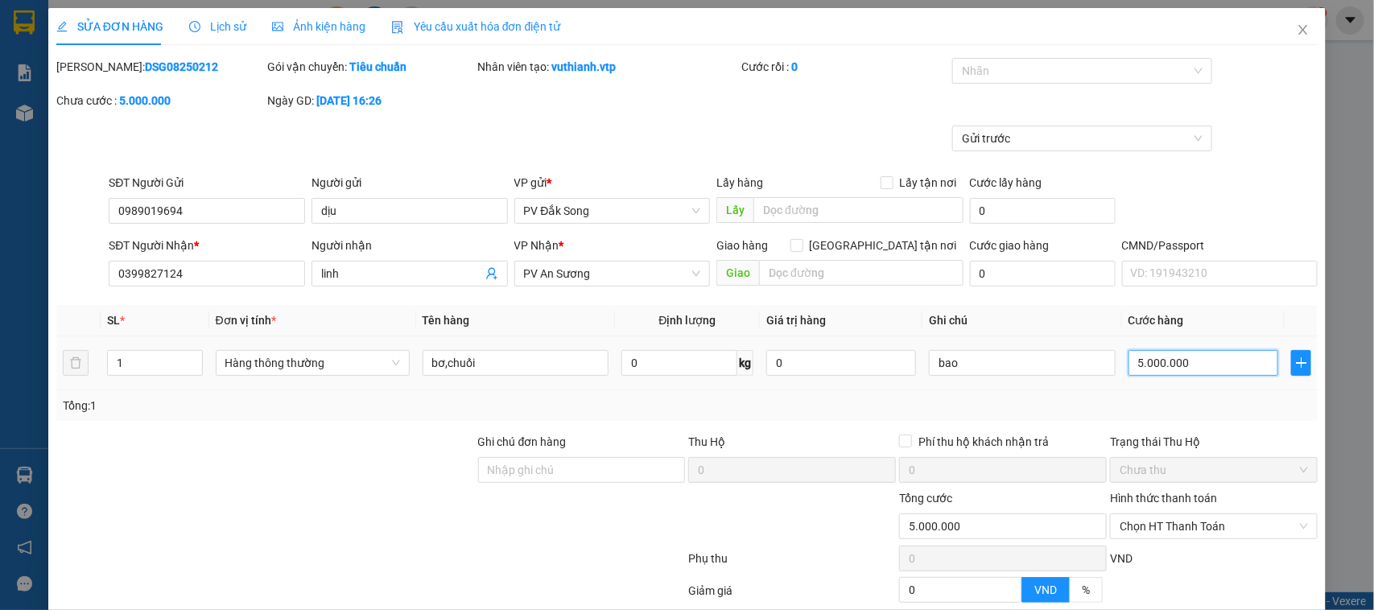
type input "500.050"
type input "50.005"
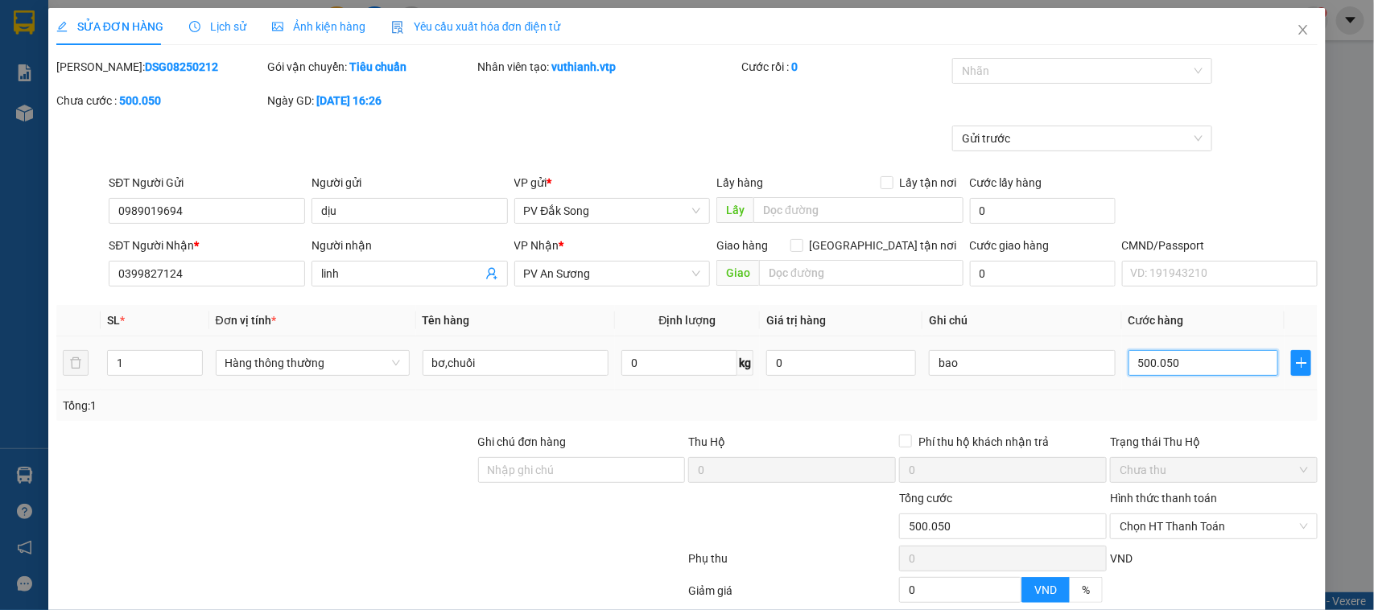
type input "50.005"
type input "5"
type input "0.005"
click at [1205, 360] on input "0.005" at bounding box center [1204, 363] width 150 height 26
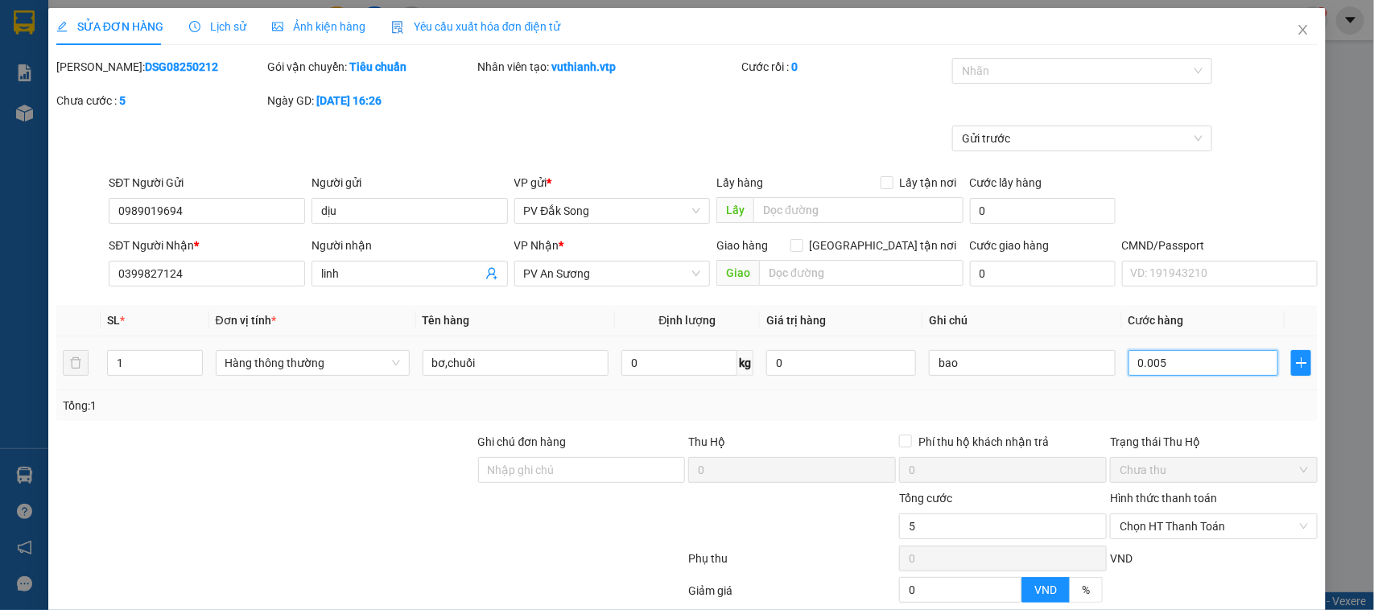
type input "0"
type input "5"
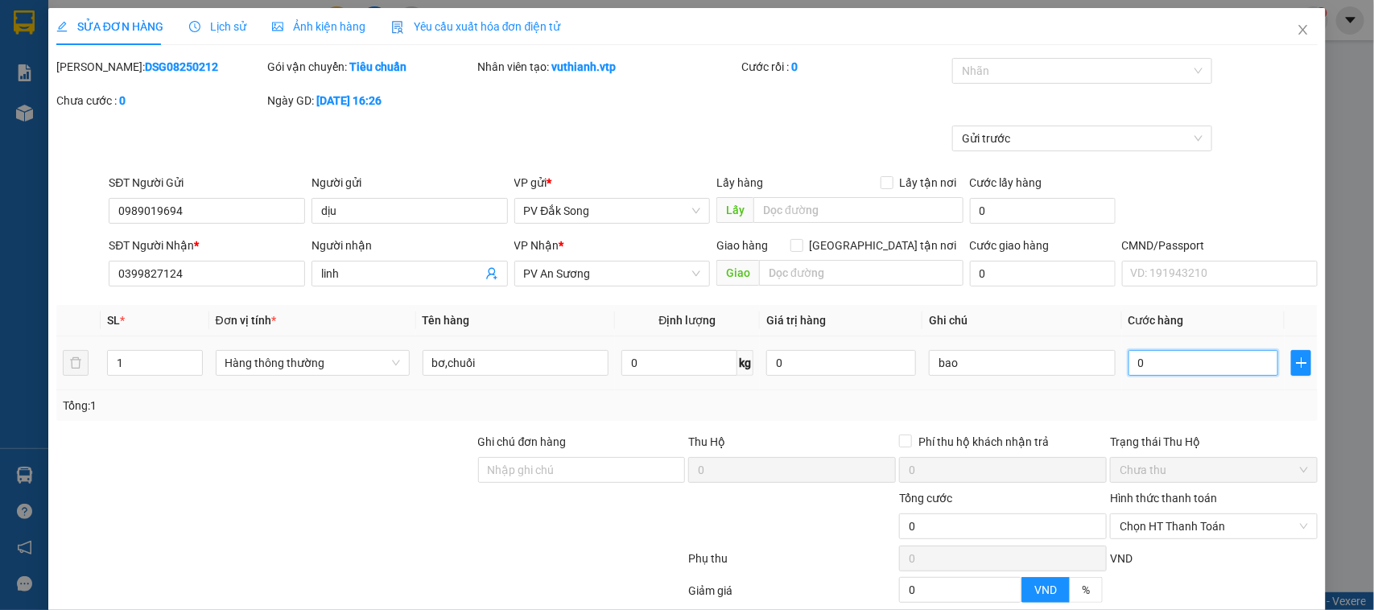
type input "005"
type input "50"
type input "00.500"
type input "500"
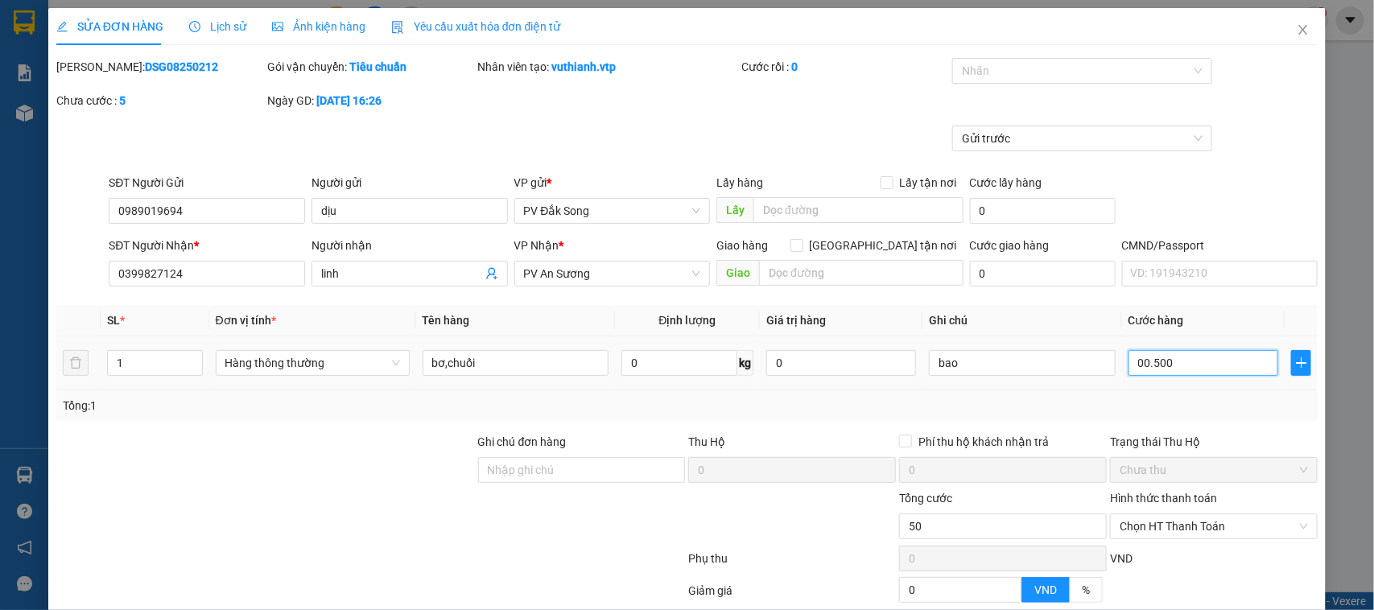
type input "500"
type input "0.005.000"
type input "5.000"
type input "50.000"
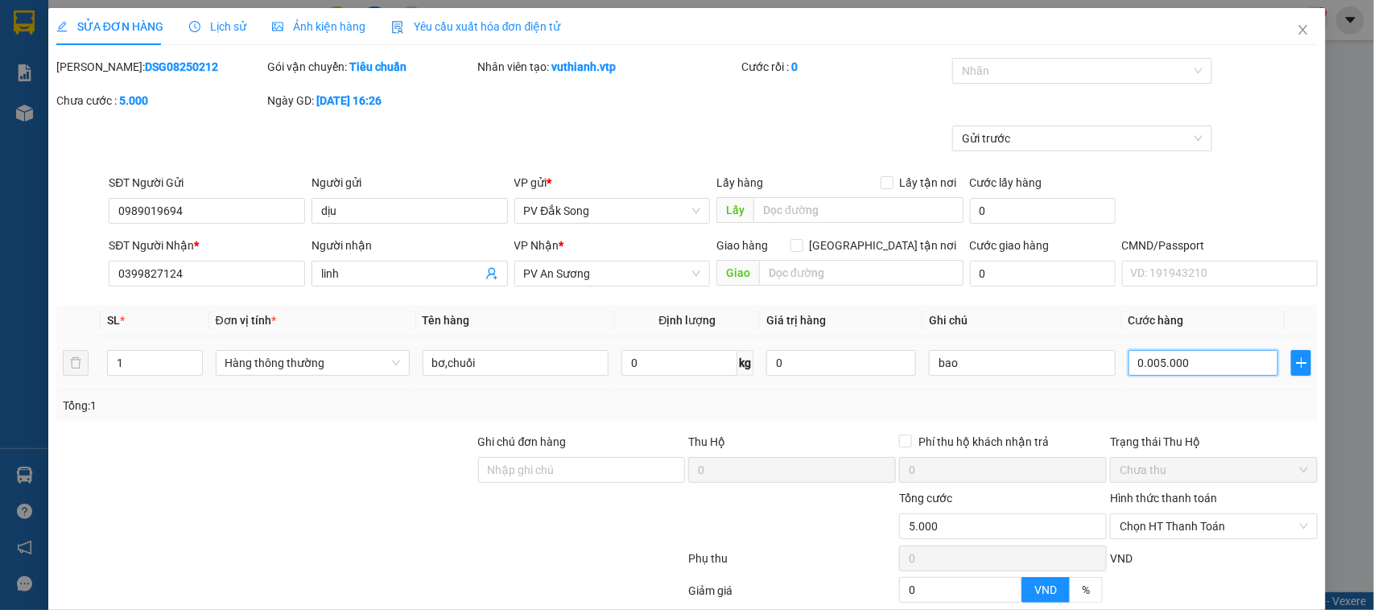
type input "50.000"
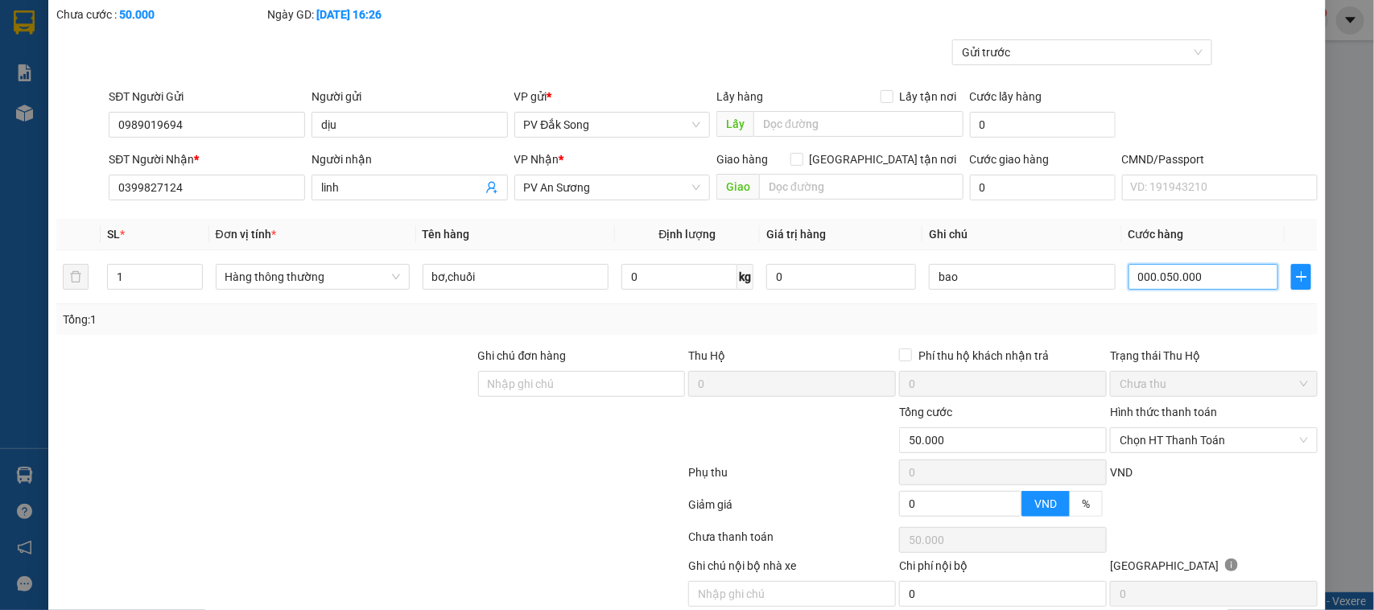
scroll to position [154, 0]
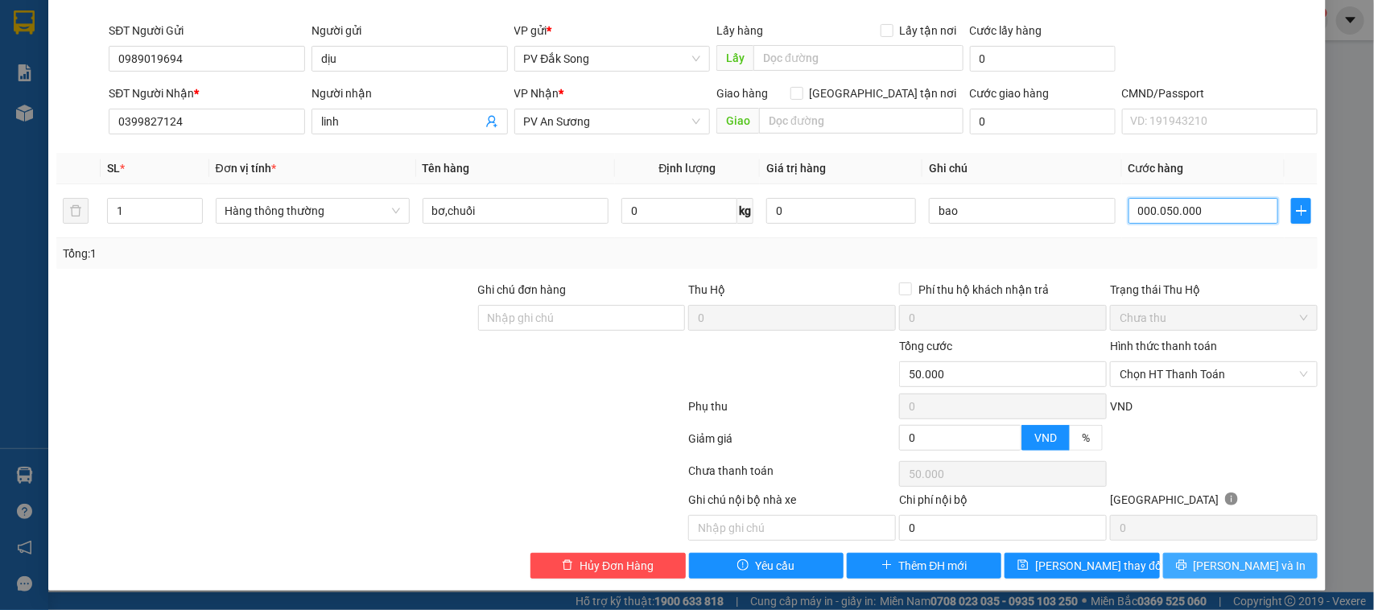
type input "0.050.000"
click at [1245, 573] on span "[PERSON_NAME] và In" at bounding box center [1250, 566] width 113 height 18
type input "50.000"
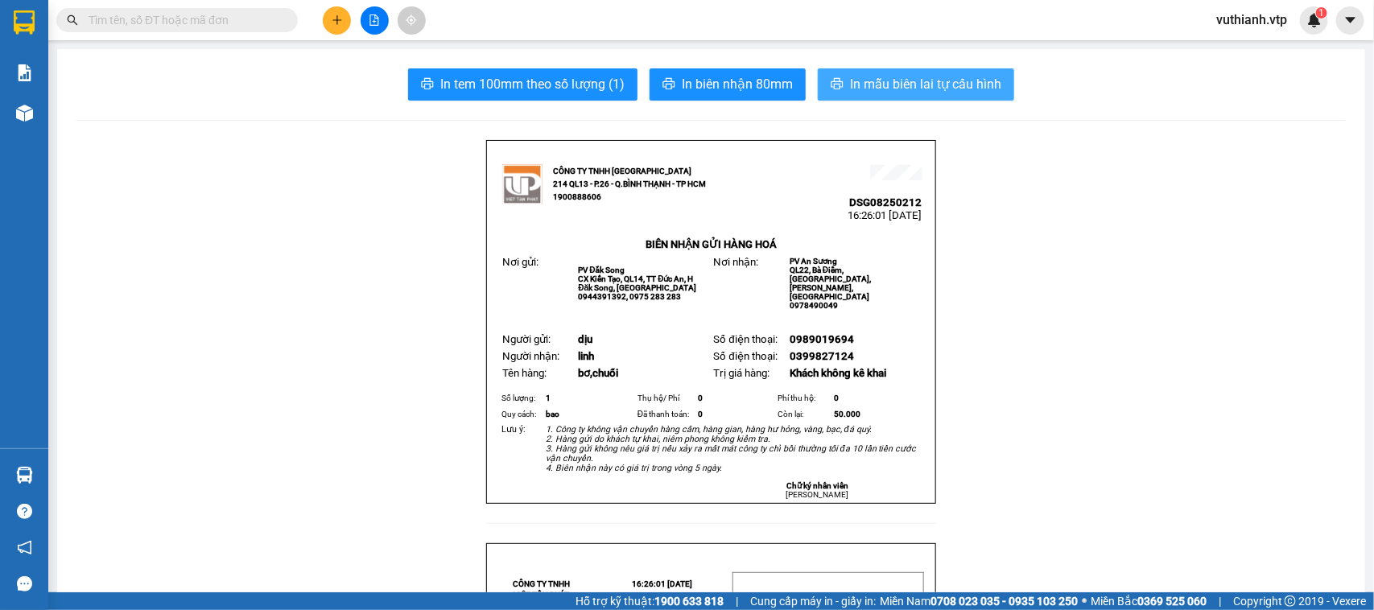
click at [906, 89] on span "In mẫu biên lai tự cấu hình" at bounding box center [925, 84] width 151 height 20
